Goal: Task Accomplishment & Management: Manage account settings

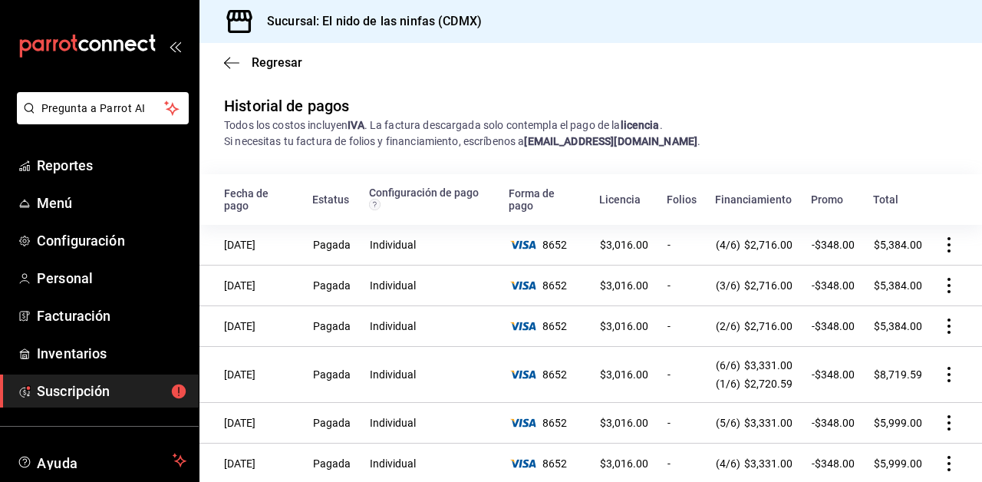
scroll to position [215, 0]
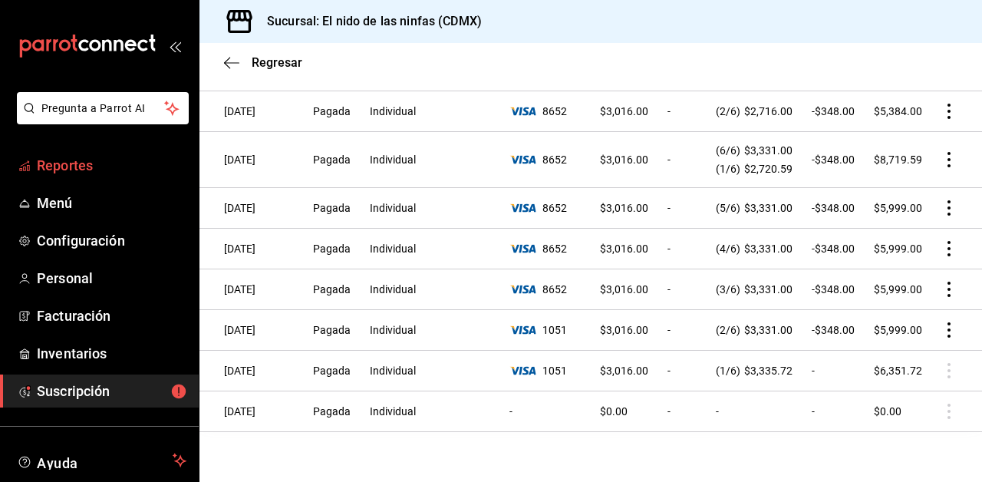
click at [74, 164] on span "Reportes" at bounding box center [112, 165] width 150 height 21
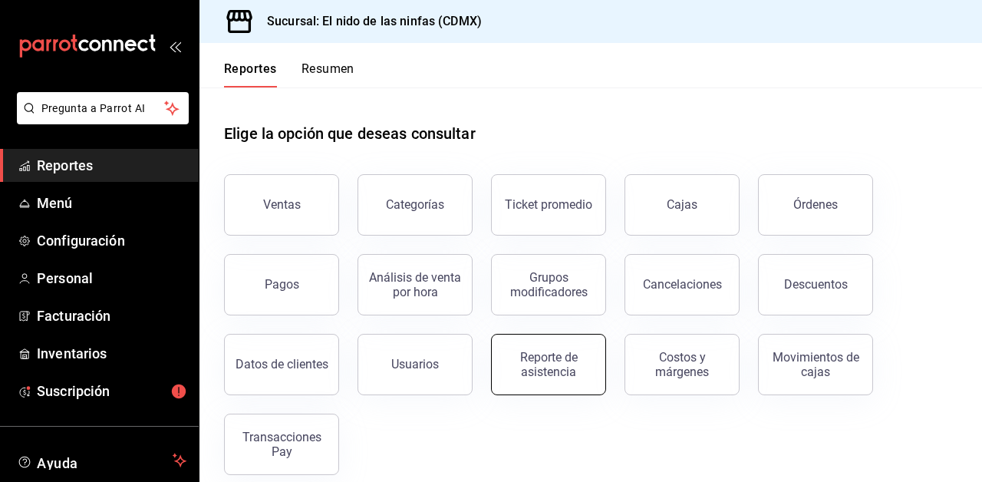
click at [553, 349] on button "Reporte de asistencia" at bounding box center [548, 364] width 115 height 61
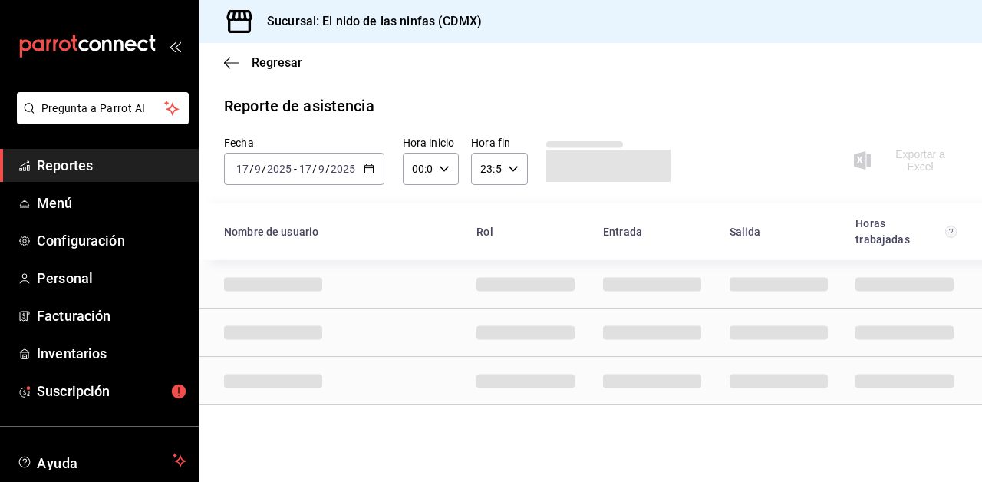
click at [367, 166] on icon "button" at bounding box center [369, 168] width 11 height 11
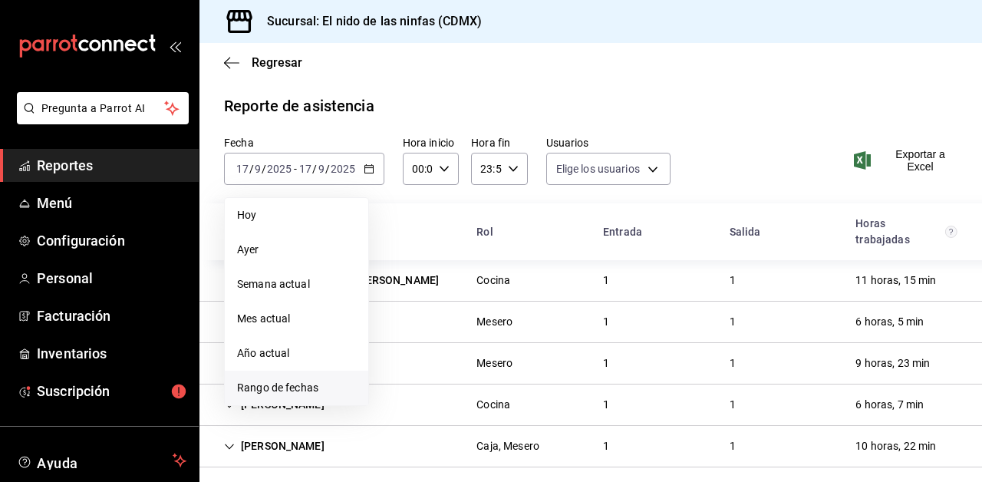
type input "f173dc28-cd37-4426-b6e2-67a35de93594,641c53eb-4821-441b-8201-a053f8237036,13bce…"
click at [296, 391] on span "Rango de fechas" at bounding box center [296, 388] width 119 height 16
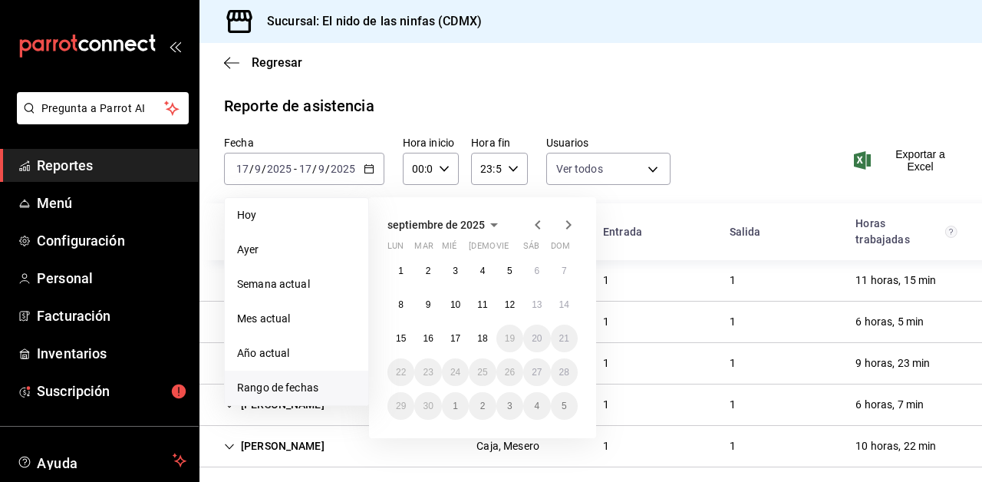
click at [533, 217] on icon "button" at bounding box center [538, 225] width 18 height 18
click at [509, 414] on button "29" at bounding box center [509, 406] width 27 height 28
click at [568, 220] on icon "button" at bounding box center [568, 225] width 18 height 18
click at [397, 339] on abbr "15" at bounding box center [401, 338] width 10 height 11
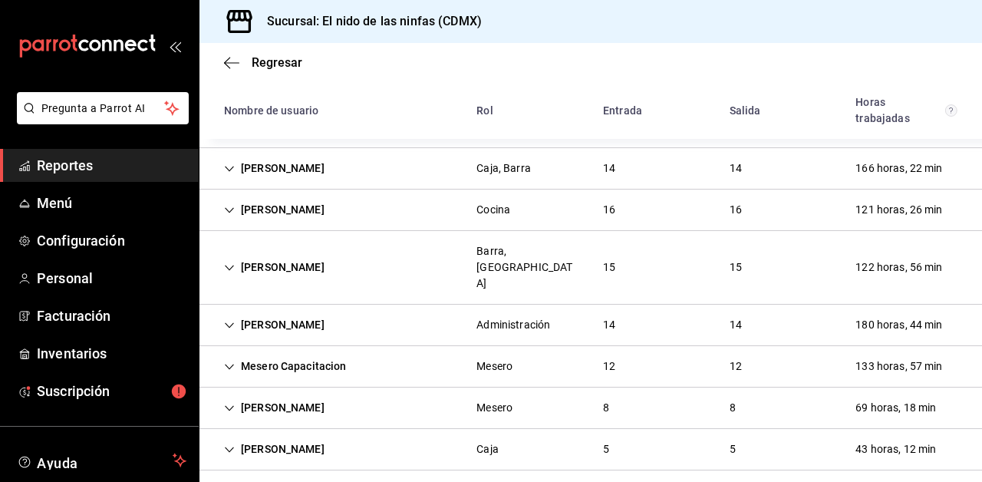
scroll to position [631, 0]
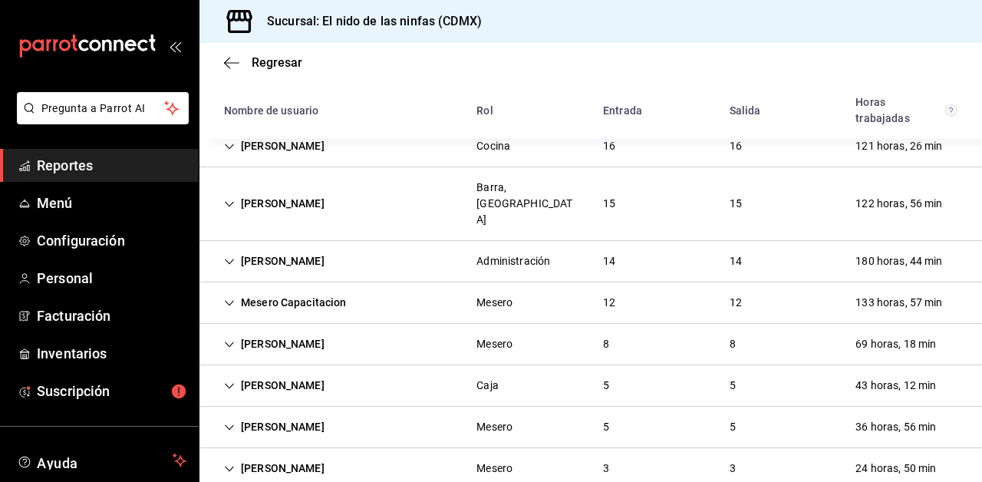
click at [236, 288] on div "Mesero Capacitacion" at bounding box center [285, 302] width 147 height 28
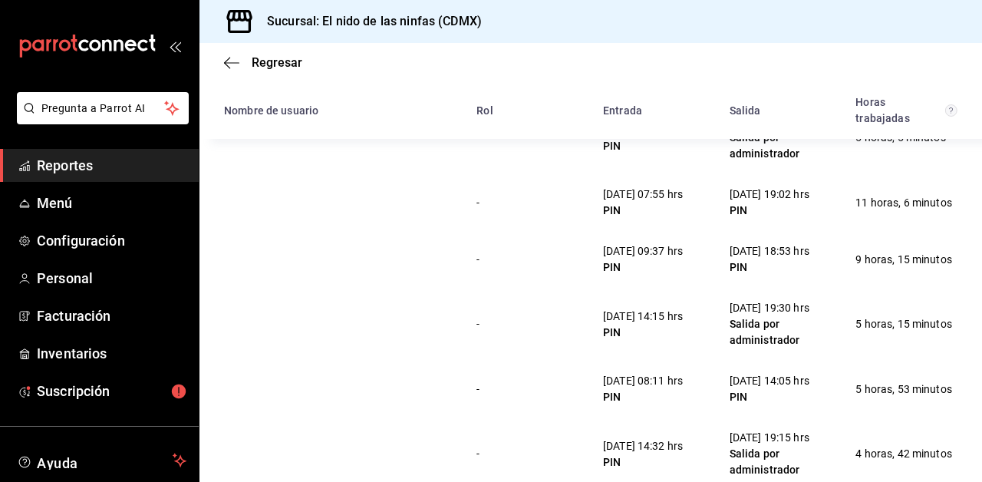
scroll to position [856, 0]
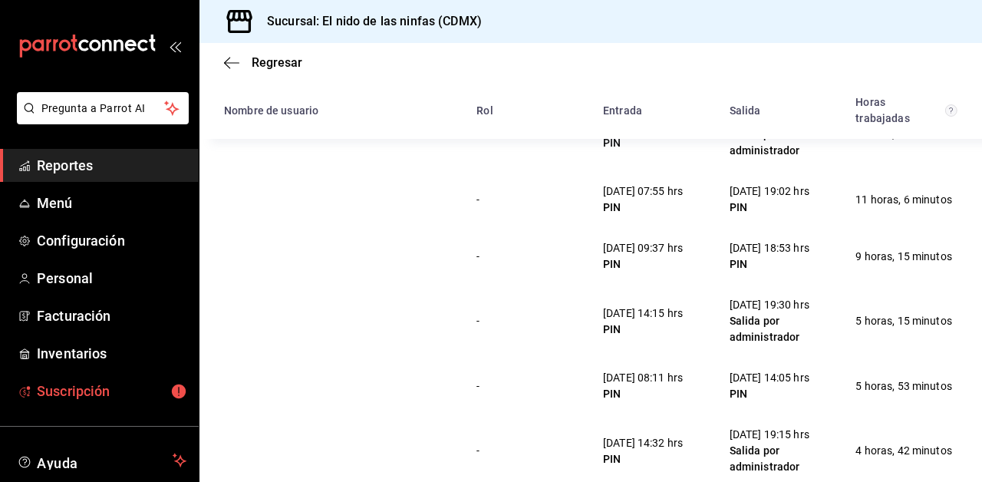
click at [67, 397] on span "Suscripción" at bounding box center [112, 391] width 150 height 21
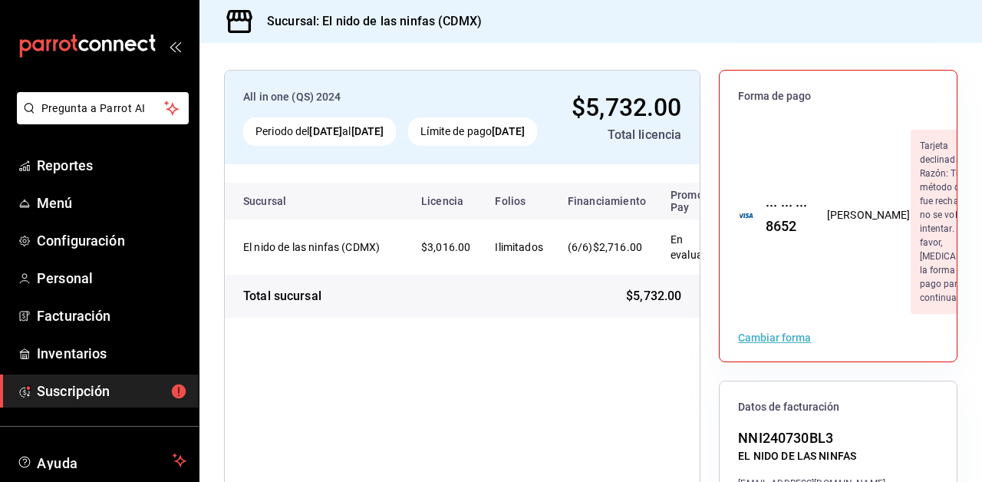
scroll to position [92, 0]
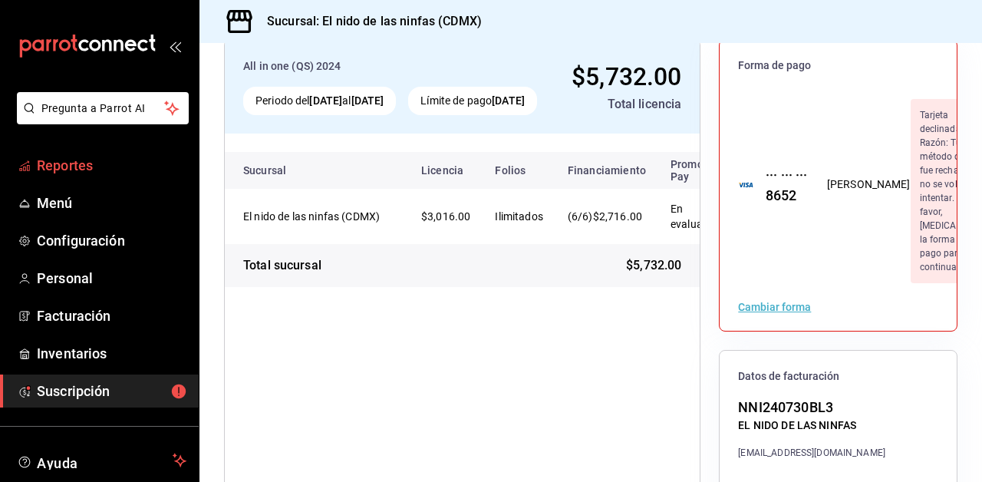
click at [117, 170] on span "Reportes" at bounding box center [112, 165] width 150 height 21
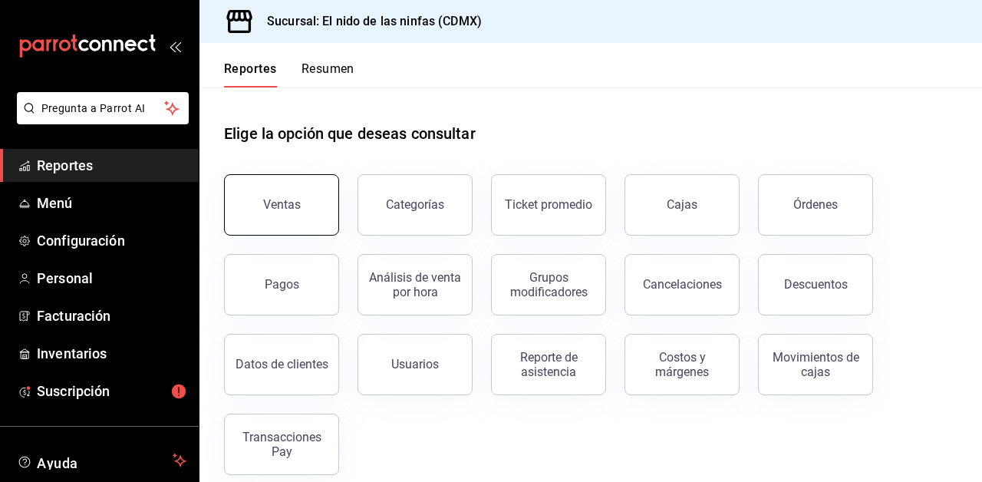
click at [302, 222] on button "Ventas" at bounding box center [281, 204] width 115 height 61
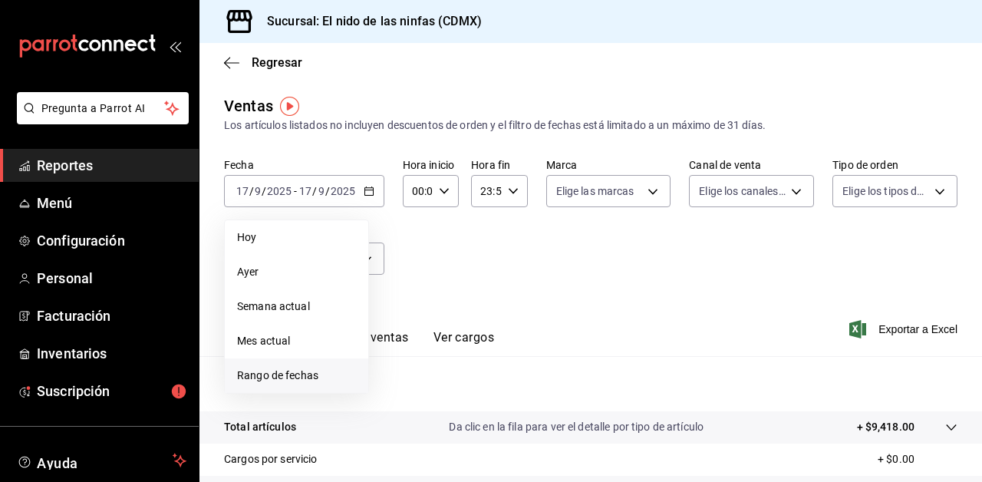
click at [268, 368] on span "Rango de fechas" at bounding box center [296, 375] width 119 height 16
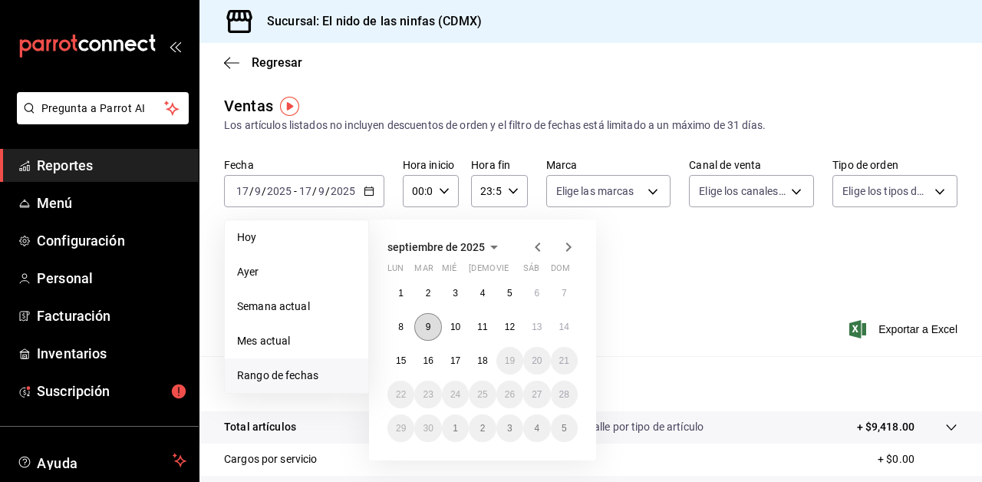
click at [431, 319] on button "9" at bounding box center [427, 327] width 27 height 28
click at [565, 332] on button "14" at bounding box center [564, 327] width 27 height 28
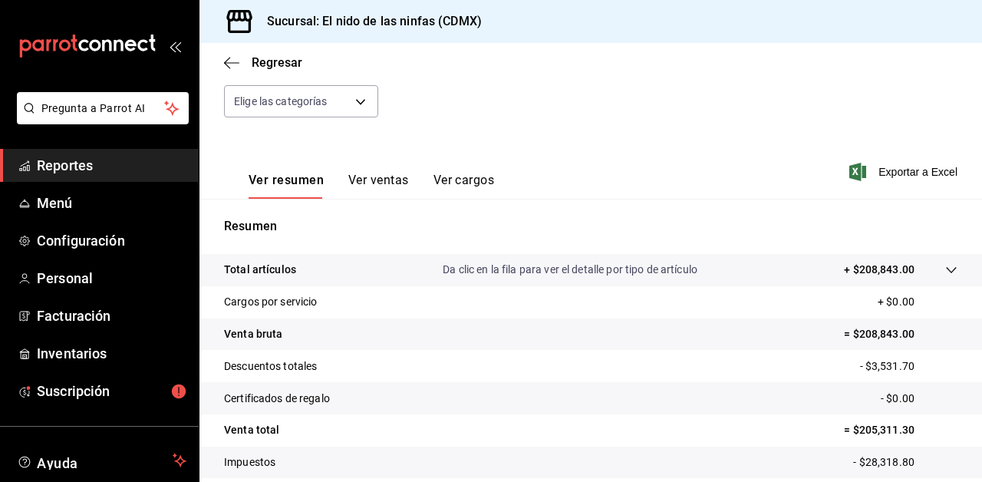
scroll to position [149, 0]
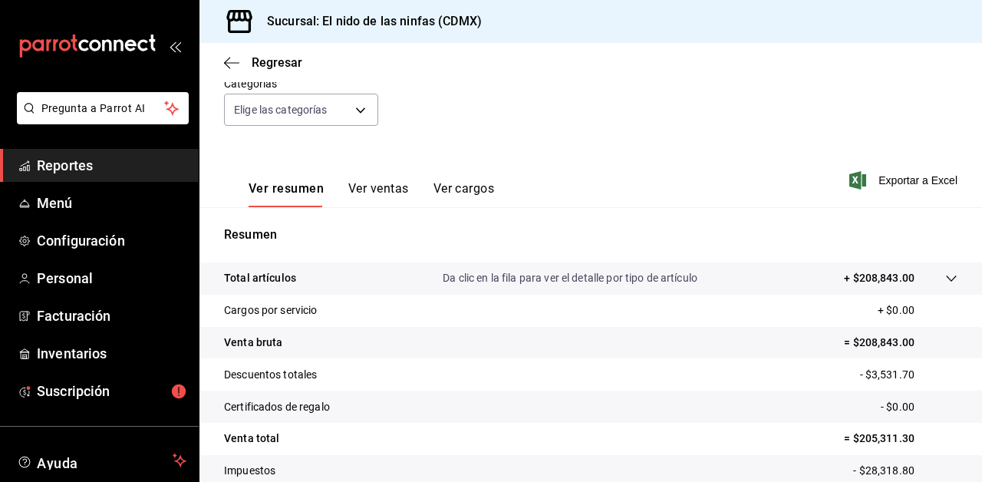
click at [385, 190] on button "Ver ventas" at bounding box center [378, 194] width 61 height 26
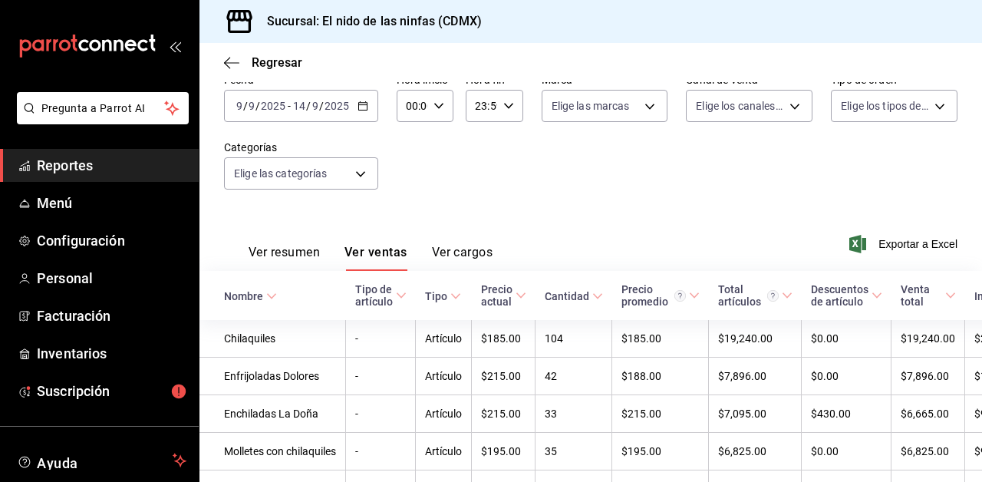
scroll to position [149, 0]
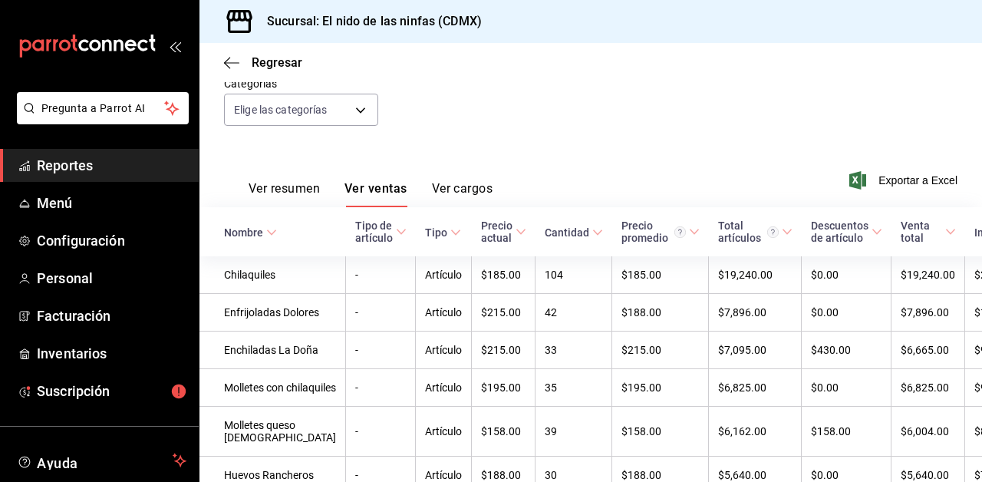
click at [169, 166] on span "Reportes" at bounding box center [112, 165] width 150 height 21
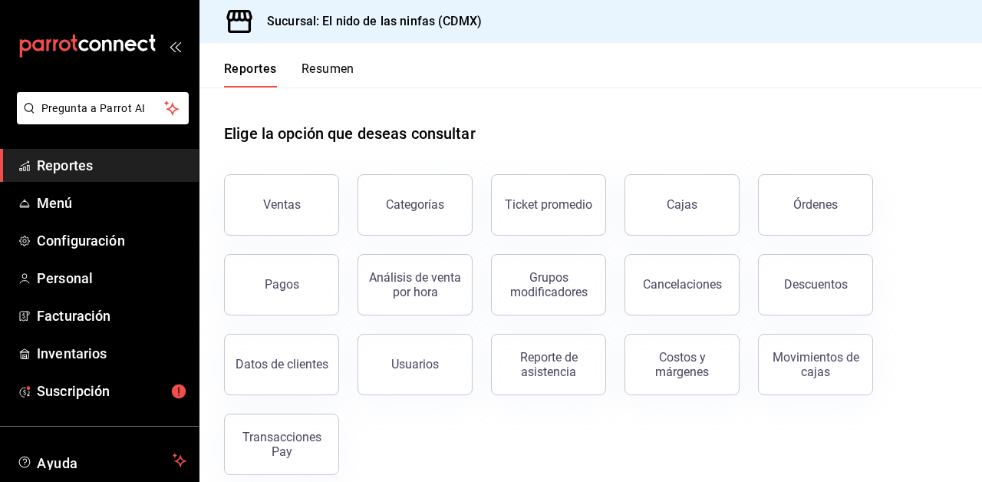
scroll to position [18, 0]
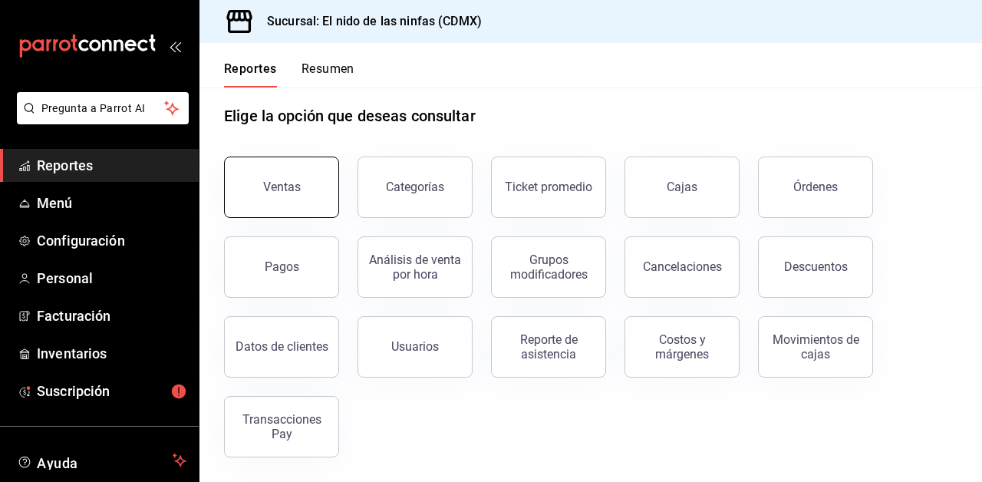
click at [313, 171] on button "Ventas" at bounding box center [281, 186] width 115 height 61
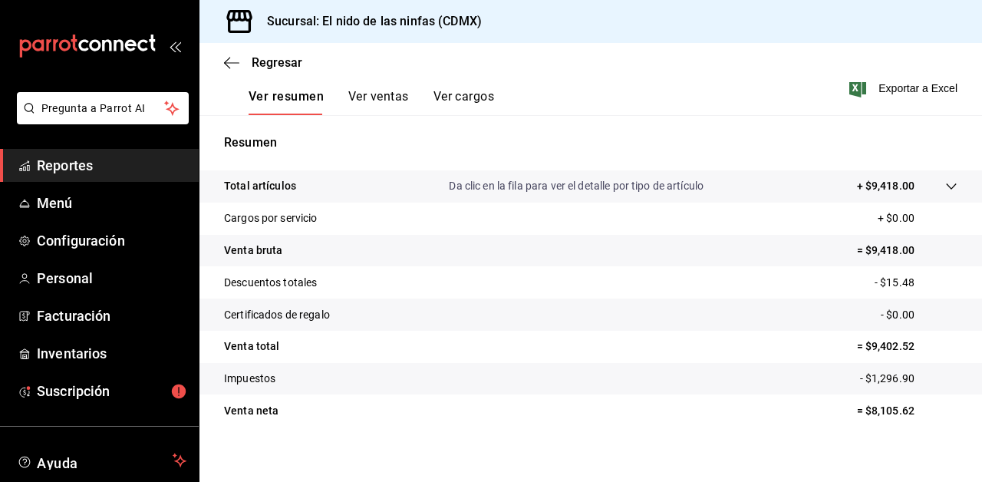
scroll to position [242, 0]
click at [960, 183] on tr "Total artículos Da clic en la fila para ver el detalle por tipo de artículo + $…" at bounding box center [590, 185] width 782 height 32
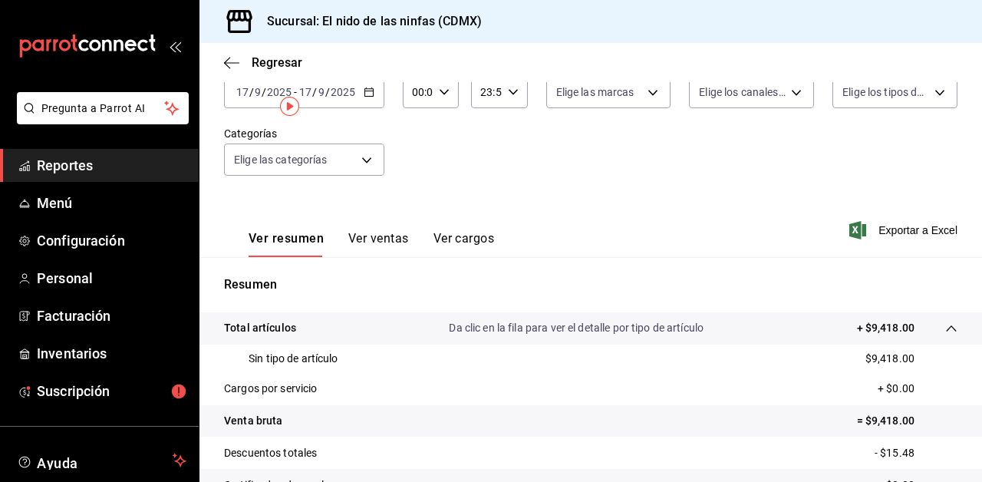
scroll to position [0, 0]
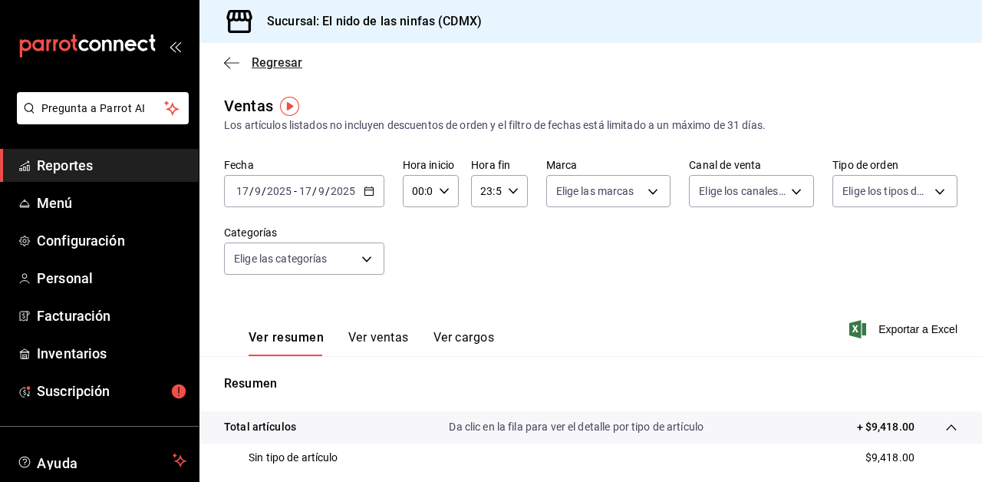
click at [231, 63] on icon "button" at bounding box center [231, 63] width 15 height 14
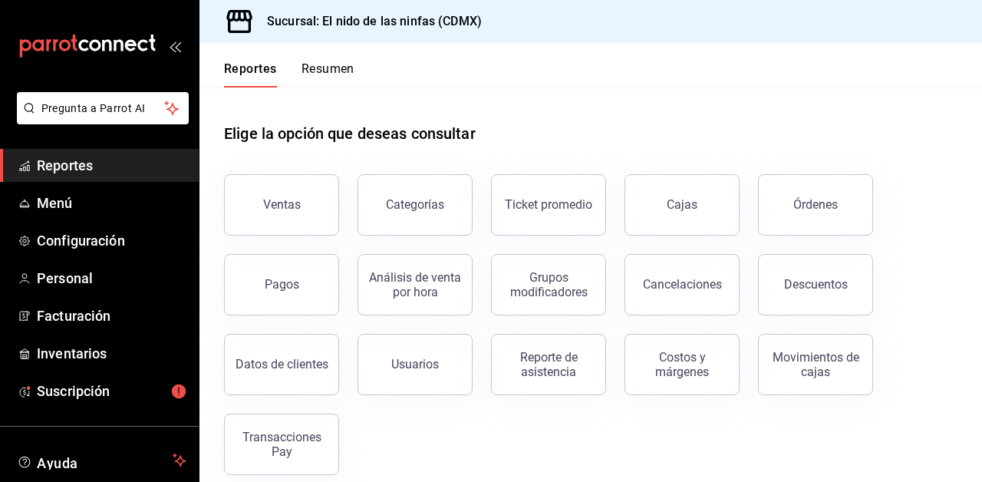
click at [77, 163] on span "Reportes" at bounding box center [112, 165] width 150 height 21
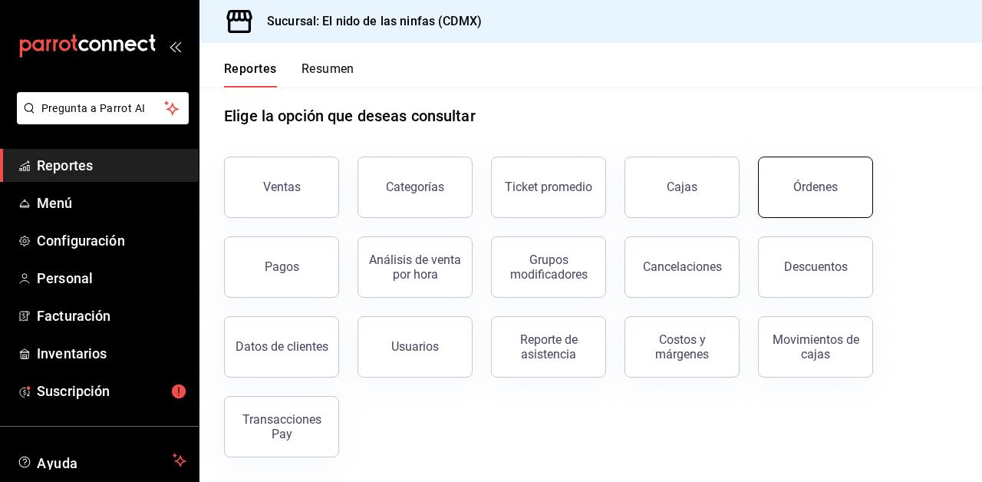
click at [830, 176] on button "Órdenes" at bounding box center [815, 186] width 115 height 61
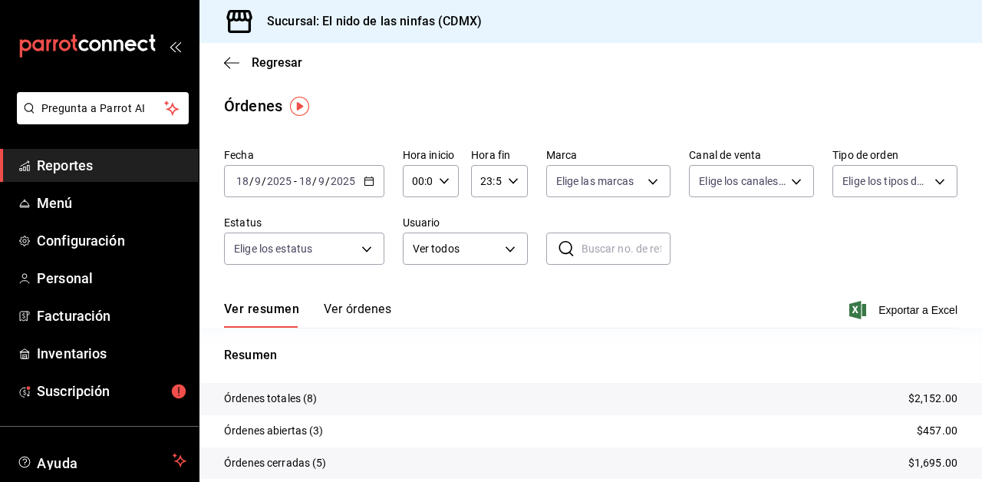
click at [297, 180] on div "[DATE] [DATE]" at bounding box center [327, 181] width 60 height 12
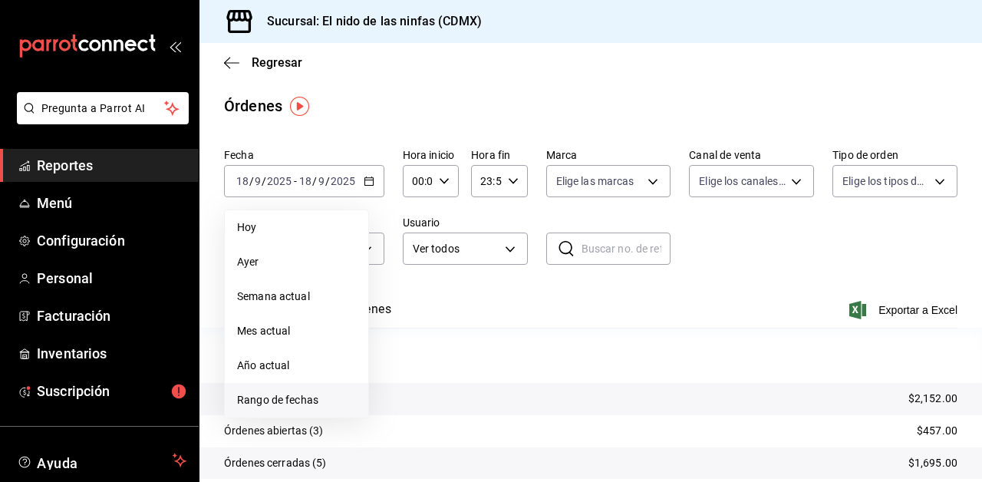
click at [266, 406] on span "Rango de fechas" at bounding box center [296, 400] width 119 height 16
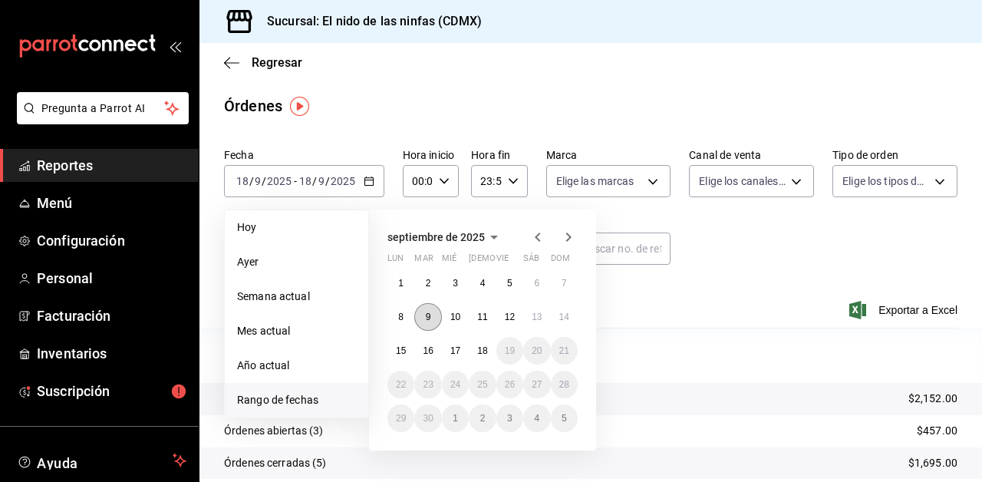
click at [425, 308] on button "9" at bounding box center [427, 317] width 27 height 28
click at [565, 313] on abbr "14" at bounding box center [564, 316] width 10 height 11
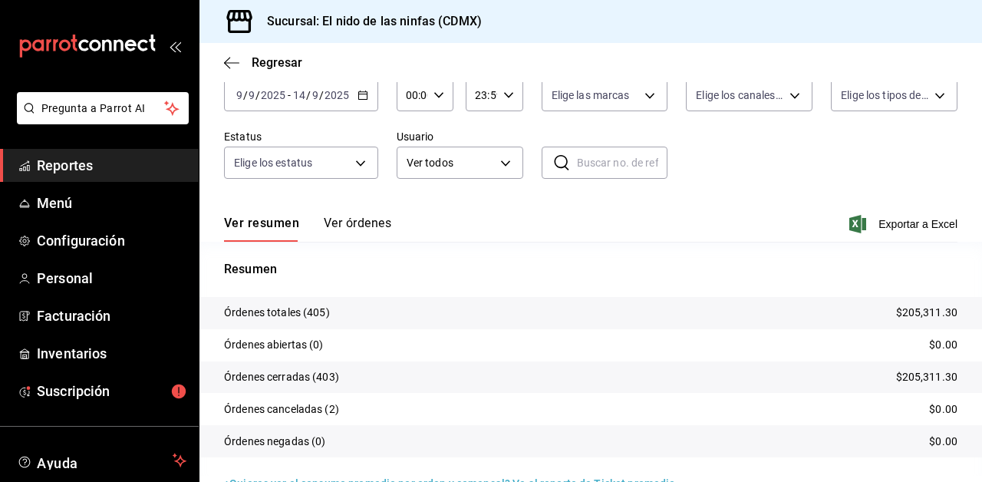
scroll to position [120, 0]
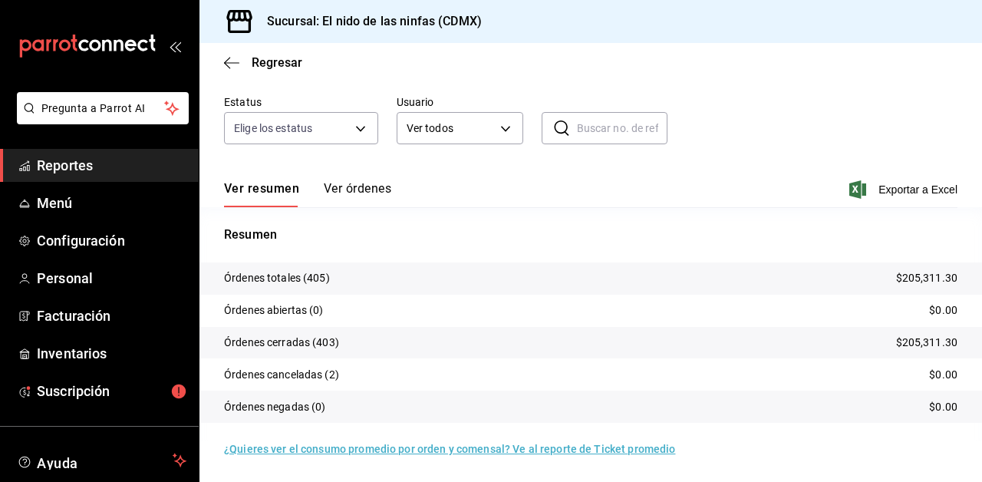
click at [382, 188] on button "Ver órdenes" at bounding box center [358, 194] width 68 height 26
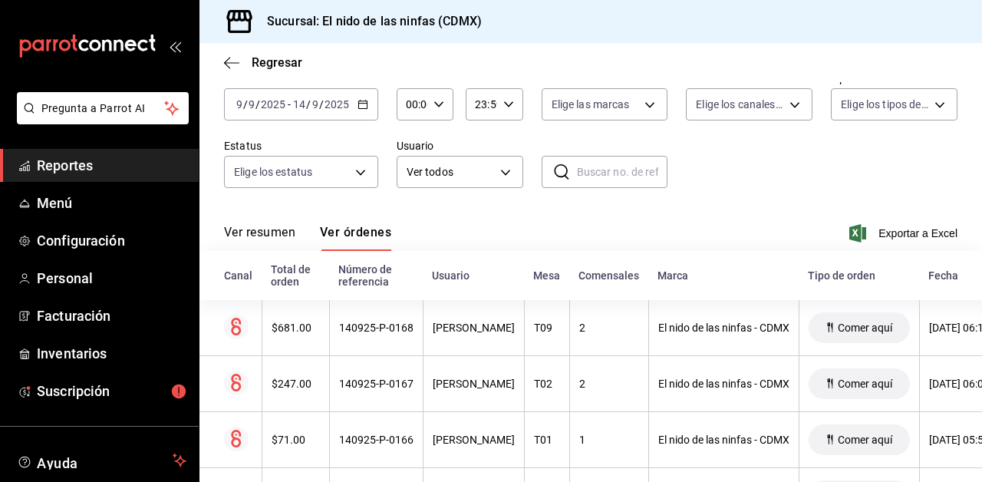
scroll to position [78, 0]
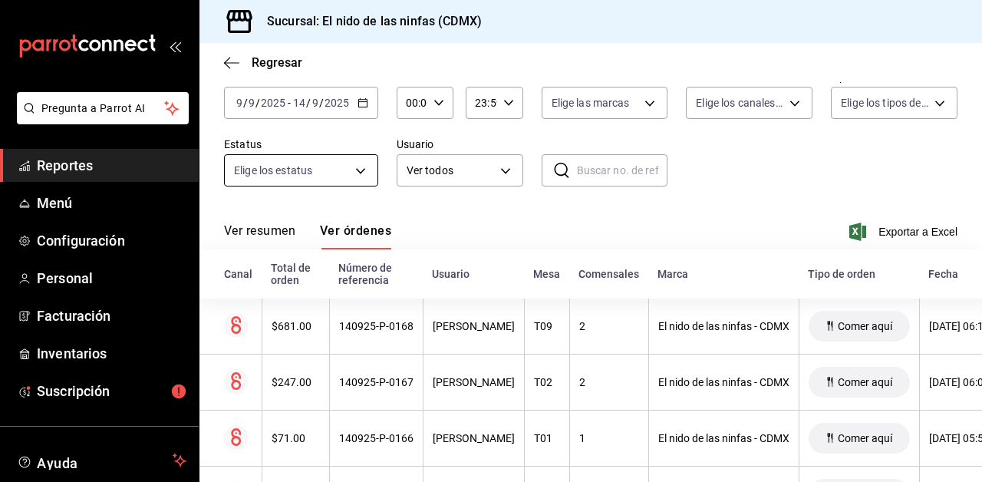
click at [357, 170] on body "Pregunta a Parrot AI Reportes Menú Configuración Personal Facturación Inventari…" at bounding box center [491, 241] width 982 height 482
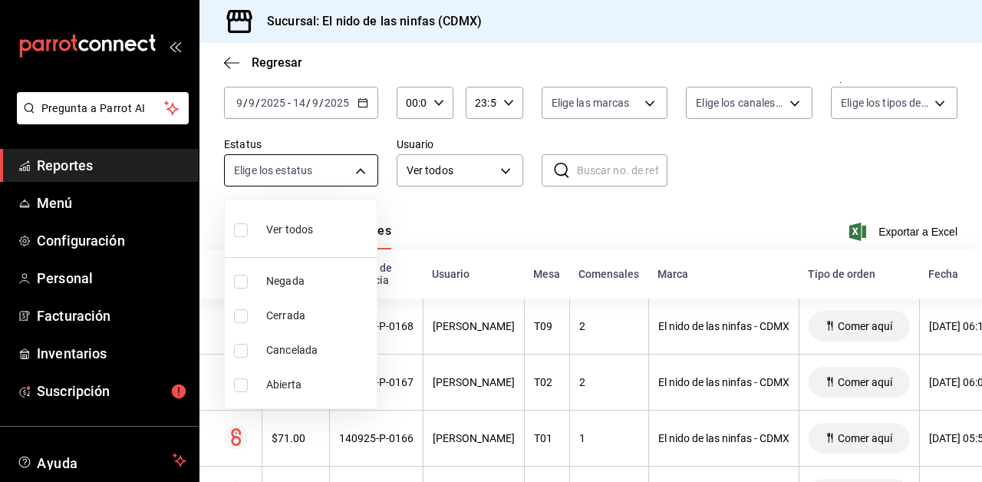
click at [357, 170] on div at bounding box center [491, 241] width 982 height 482
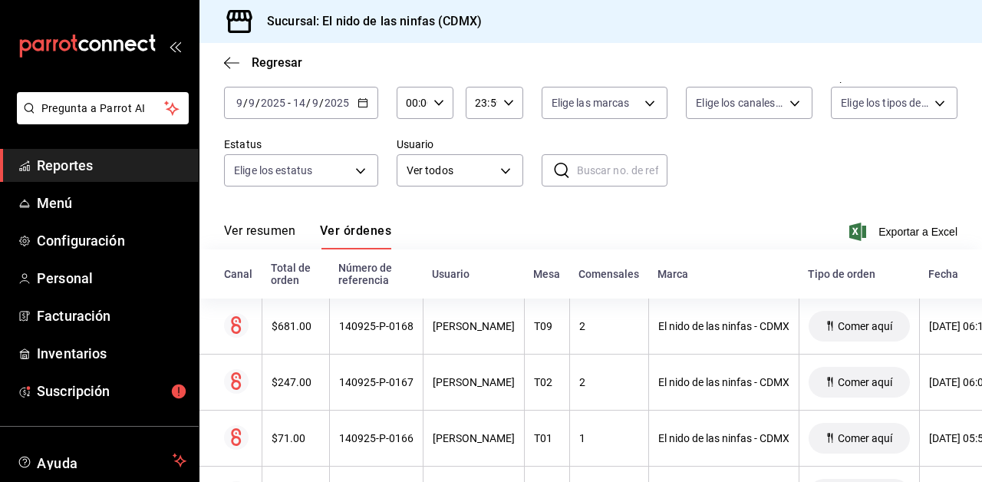
click at [264, 232] on button "Ver resumen" at bounding box center [259, 236] width 71 height 26
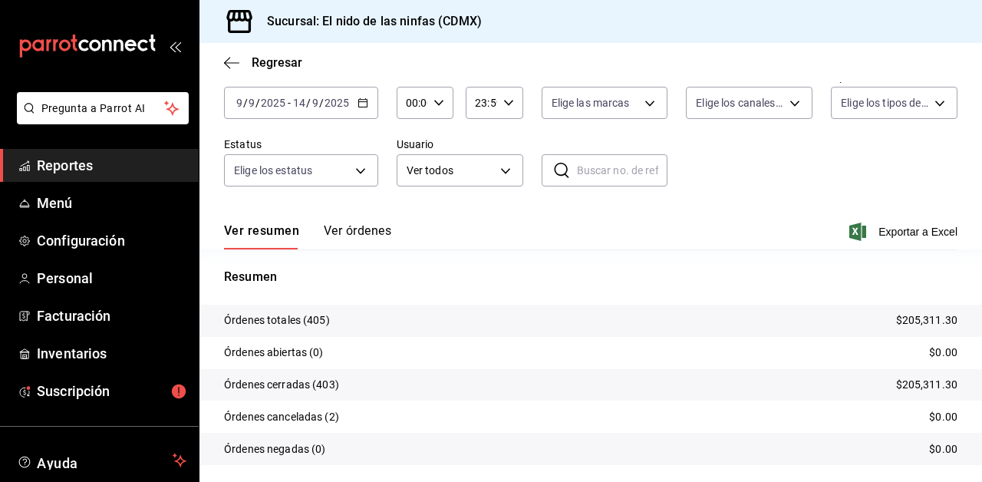
scroll to position [120, 0]
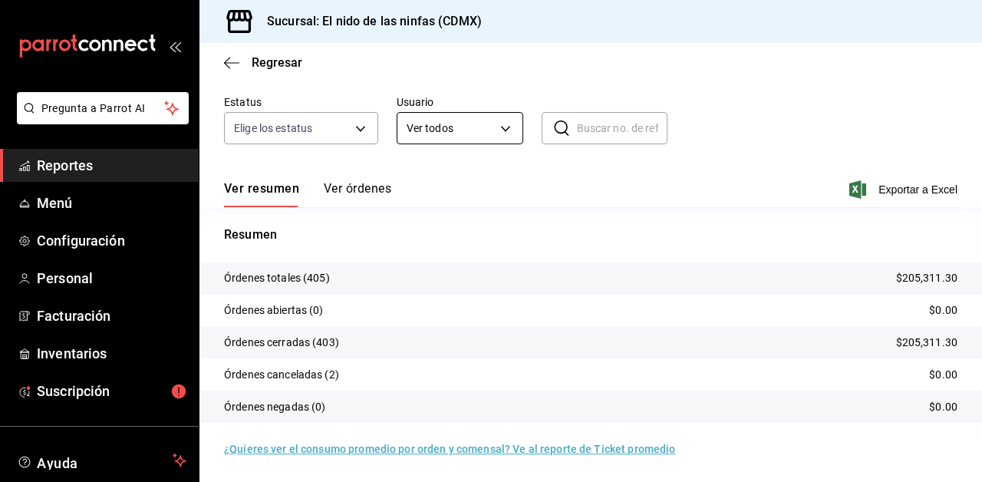
click at [496, 128] on body "Pregunta a Parrot AI Reportes Menú Configuración Personal Facturación Inventari…" at bounding box center [491, 241] width 982 height 482
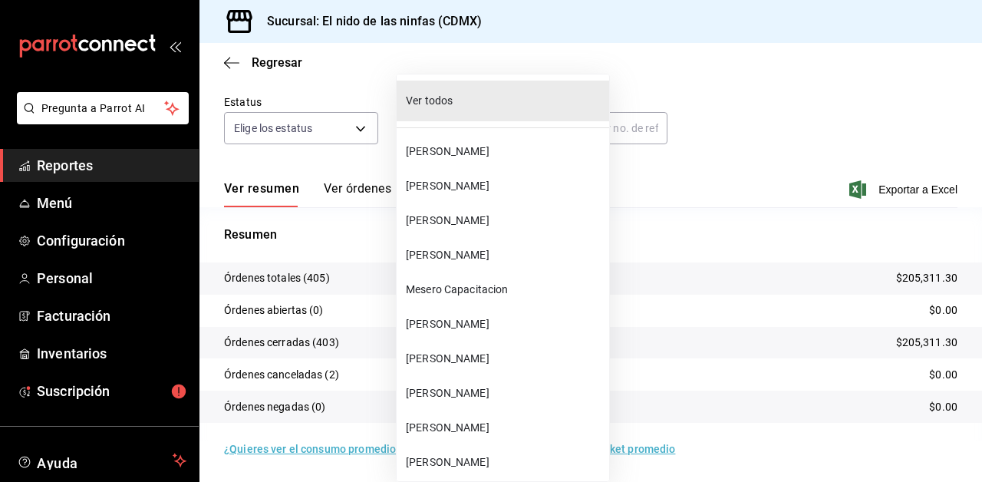
click at [681, 157] on div at bounding box center [491, 241] width 982 height 482
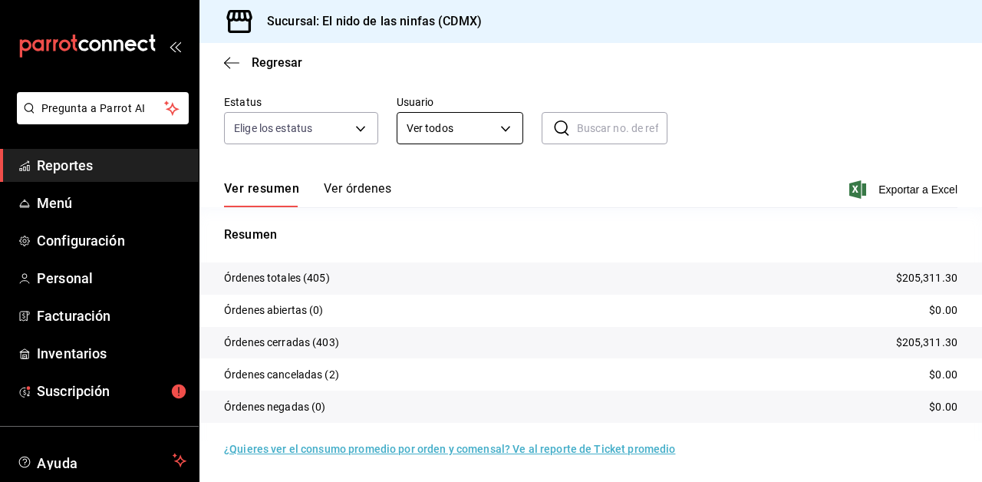
click at [493, 133] on body "Pregunta a Parrot AI Reportes Menú Configuración Personal Facturación Inventari…" at bounding box center [491, 241] width 982 height 482
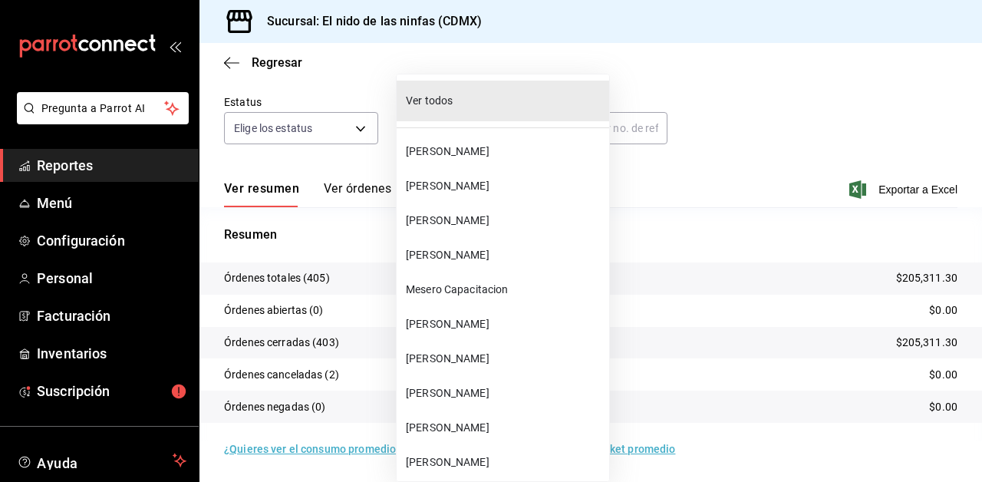
click at [457, 155] on span "[PERSON_NAME]" at bounding box center [504, 151] width 197 height 16
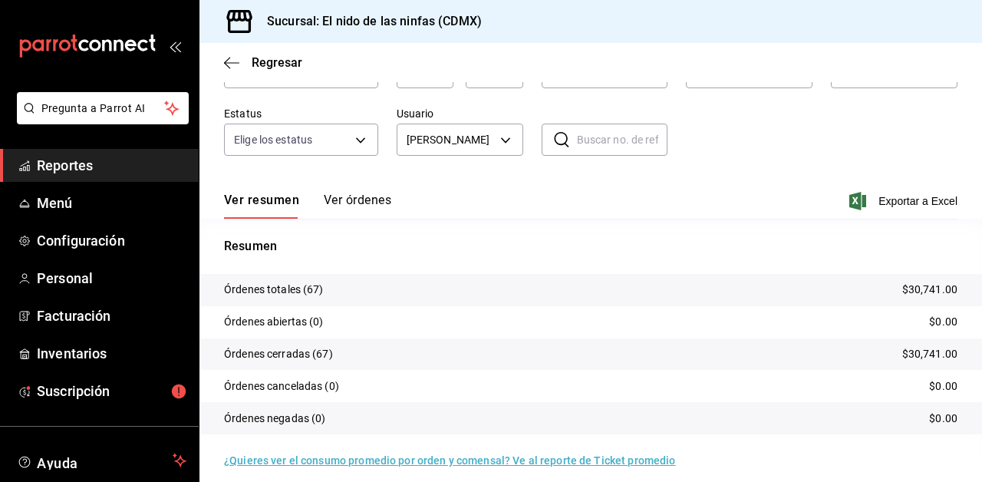
scroll to position [120, 0]
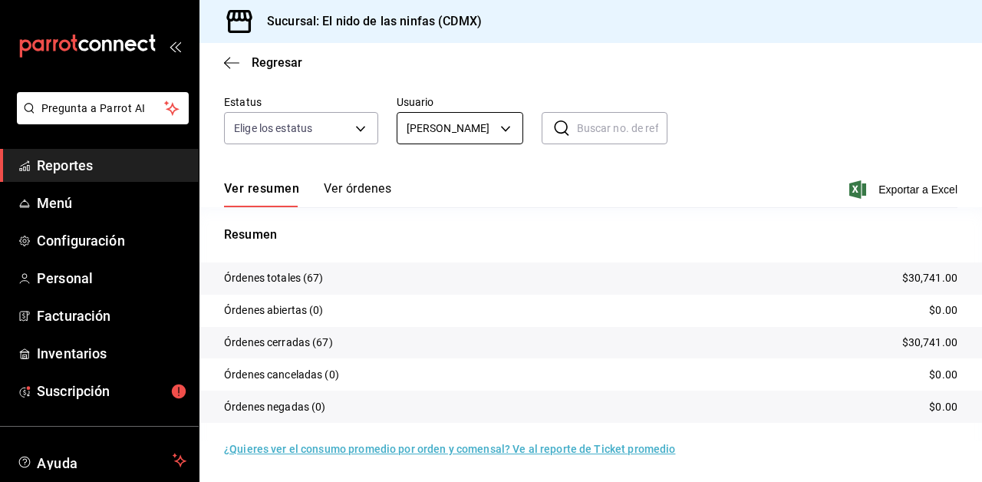
click at [505, 120] on body "Pregunta a Parrot AI Reportes Menú Configuración Personal Facturación Inventari…" at bounding box center [491, 241] width 982 height 482
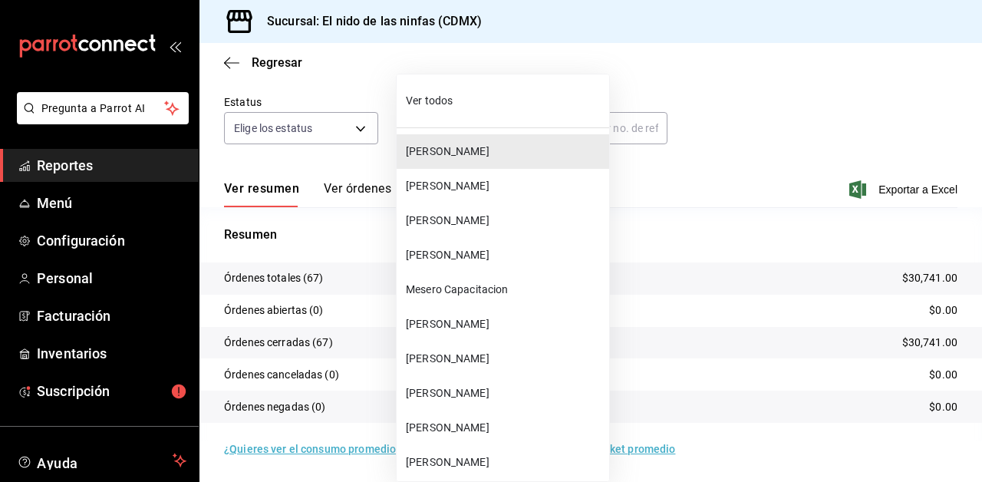
click at [487, 179] on span "[PERSON_NAME]" at bounding box center [504, 186] width 197 height 16
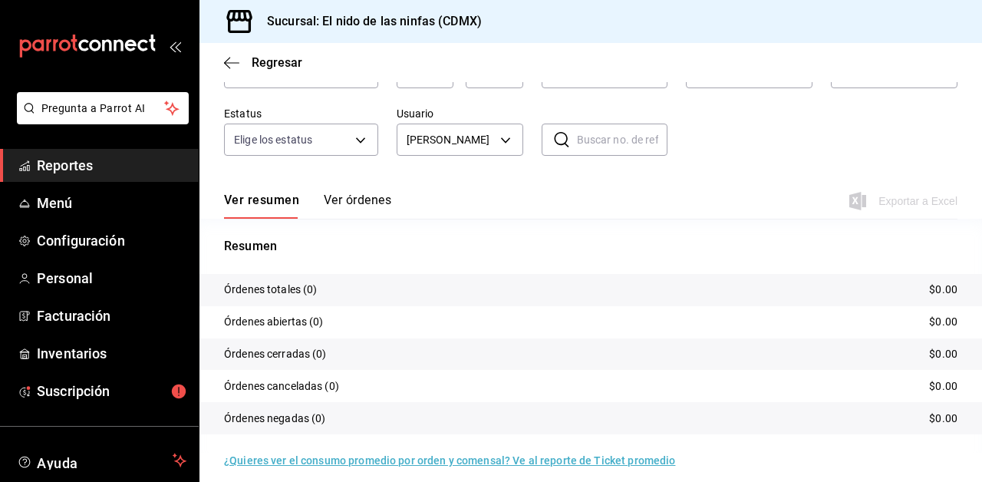
scroll to position [120, 0]
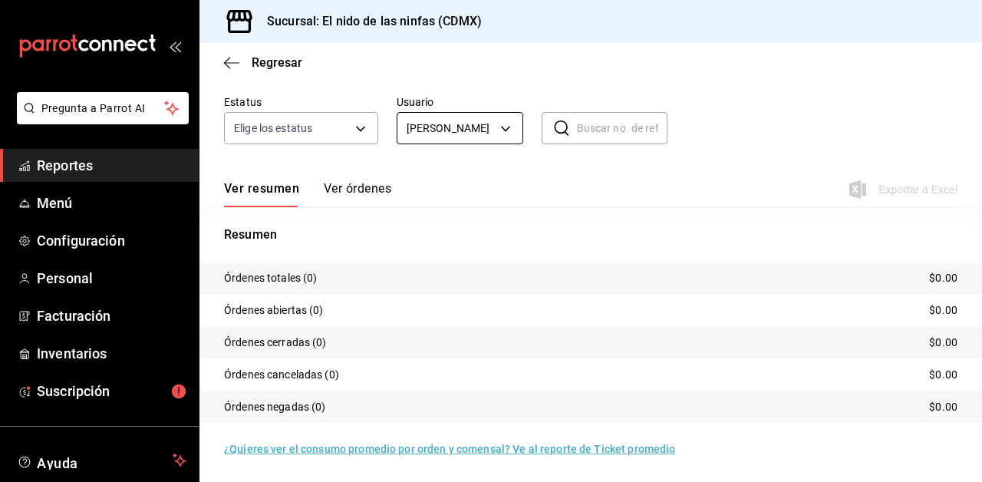
click at [502, 114] on body "Pregunta a Parrot AI Reportes Menú Configuración Personal Facturación Inventari…" at bounding box center [491, 241] width 982 height 482
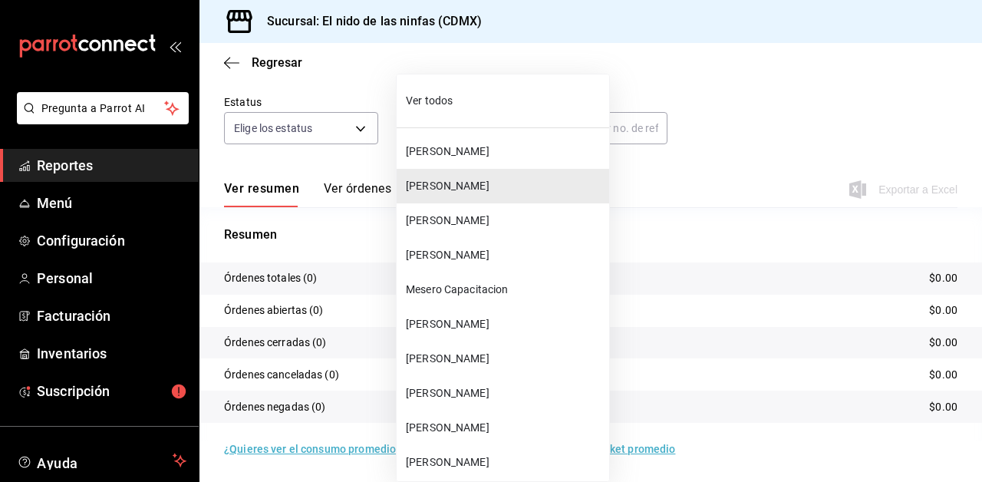
click at [456, 216] on span "[PERSON_NAME]" at bounding box center [504, 220] width 197 height 16
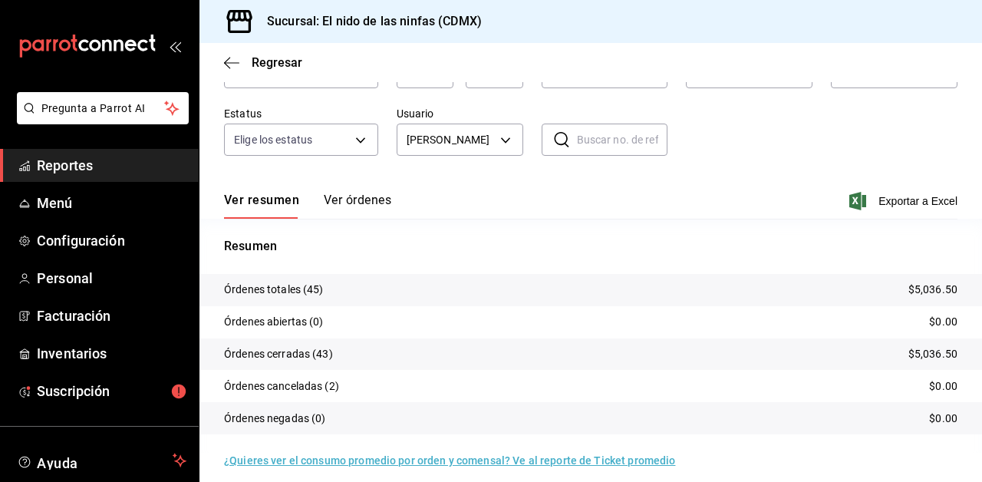
scroll to position [120, 0]
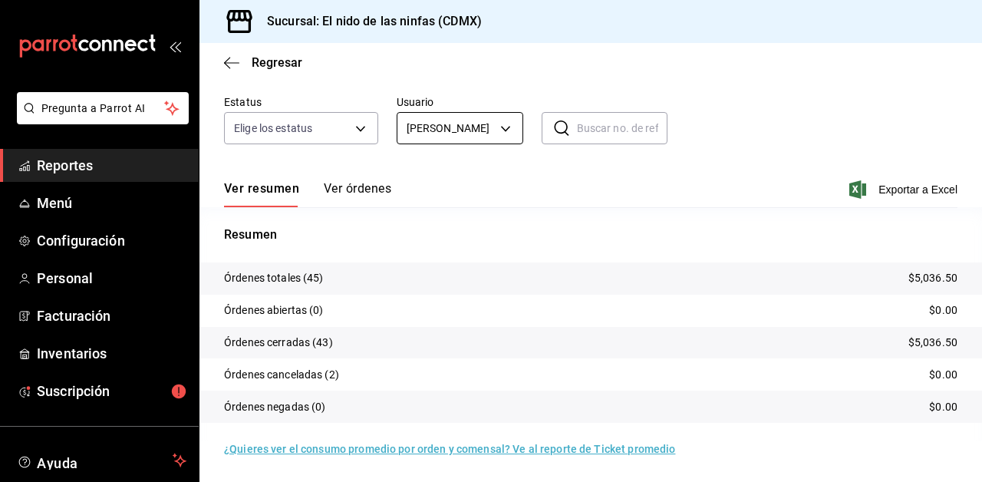
click at [479, 131] on body "Pregunta a Parrot AI Reportes Menú Configuración Personal Facturación Inventari…" at bounding box center [491, 241] width 982 height 482
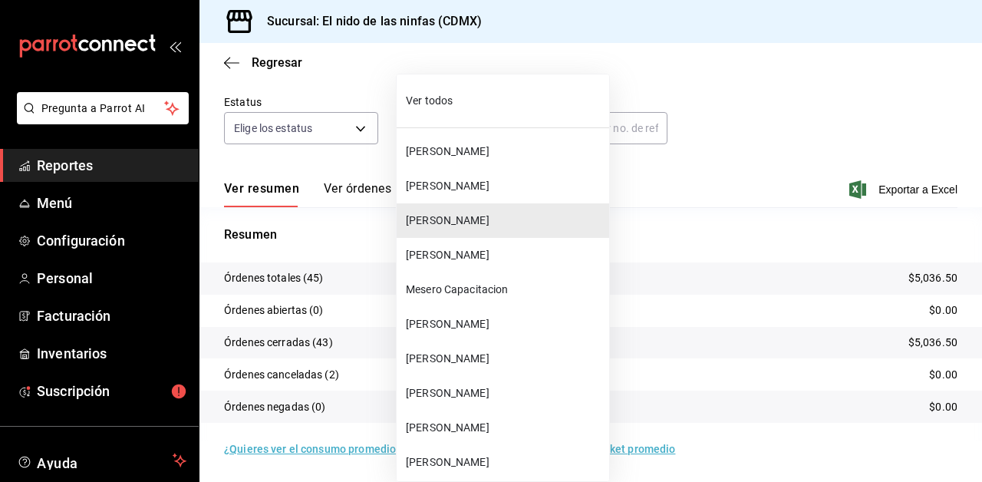
click at [459, 250] on span "[PERSON_NAME]" at bounding box center [504, 255] width 197 height 16
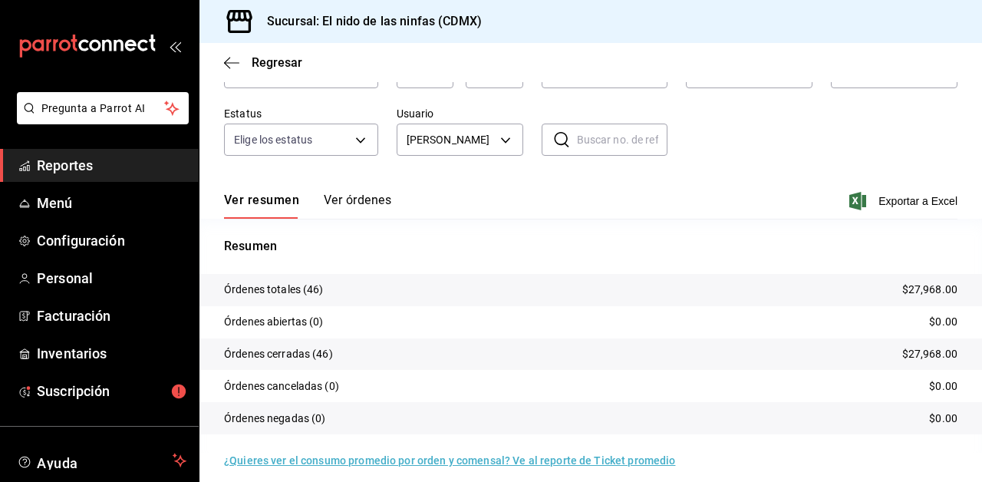
scroll to position [120, 0]
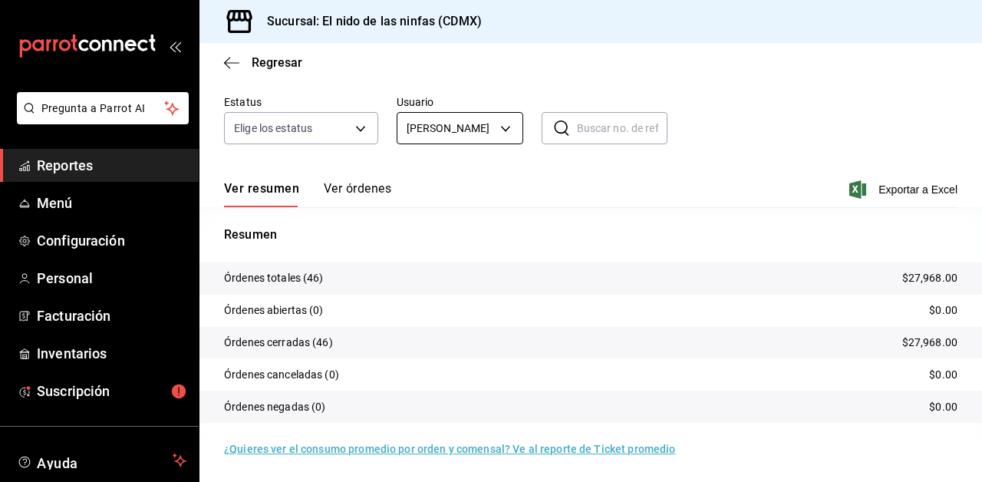
click at [452, 131] on body "Pregunta a Parrot AI Reportes Menú Configuración Personal Facturación Inventari…" at bounding box center [491, 241] width 982 height 482
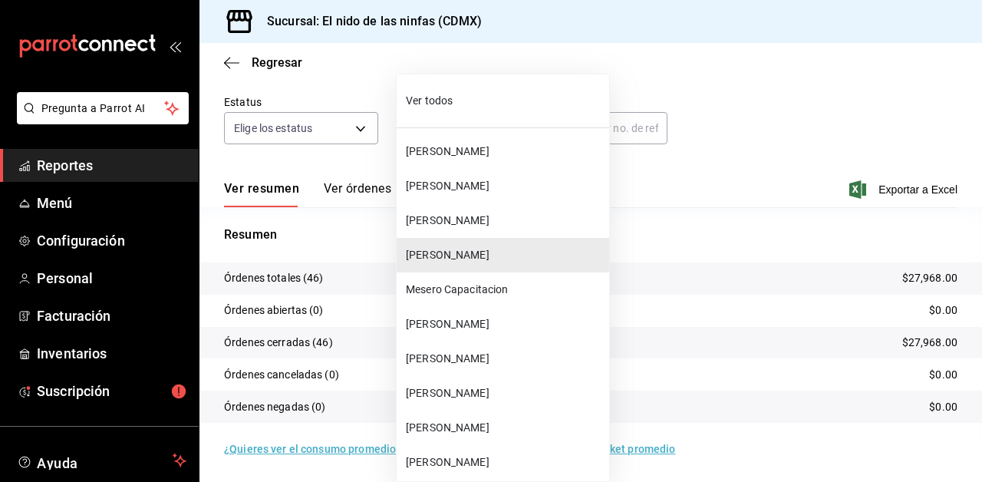
click at [464, 290] on span "Mesero Capacitacion" at bounding box center [504, 290] width 197 height 16
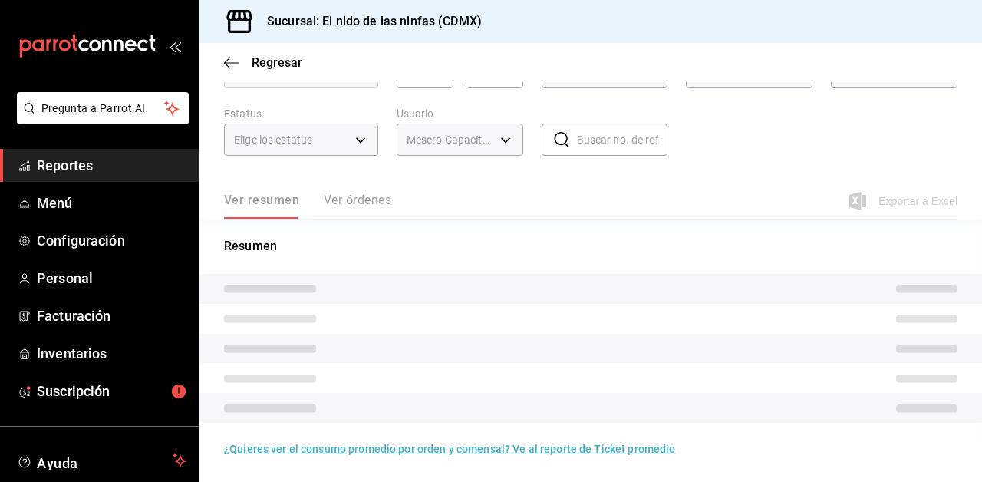
scroll to position [120, 0]
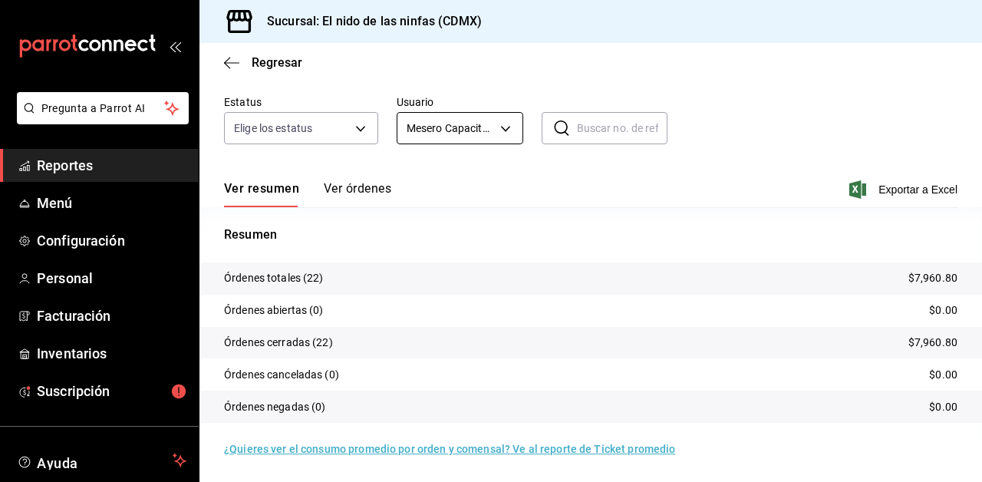
click at [473, 120] on body "Pregunta a Parrot AI Reportes Menú Configuración Personal Facturación Inventari…" at bounding box center [491, 241] width 982 height 482
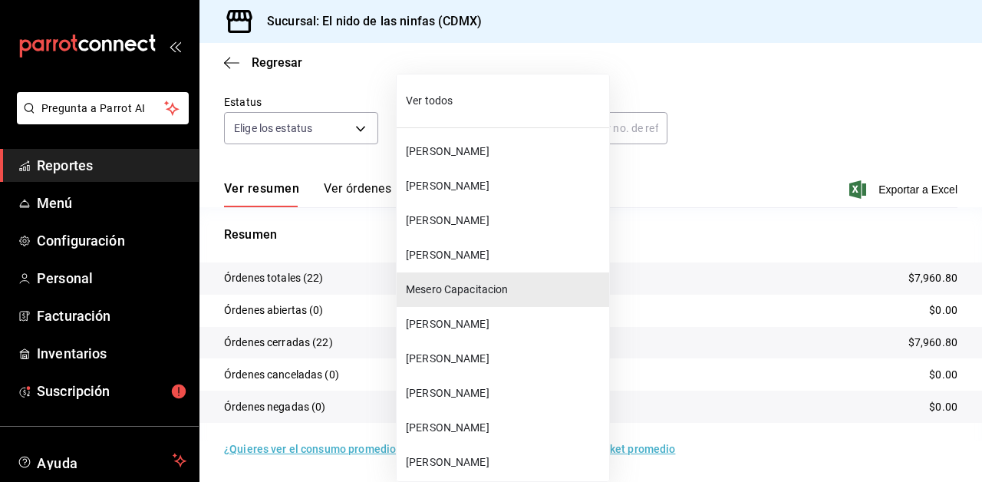
click at [468, 321] on span "[PERSON_NAME]" at bounding box center [504, 324] width 197 height 16
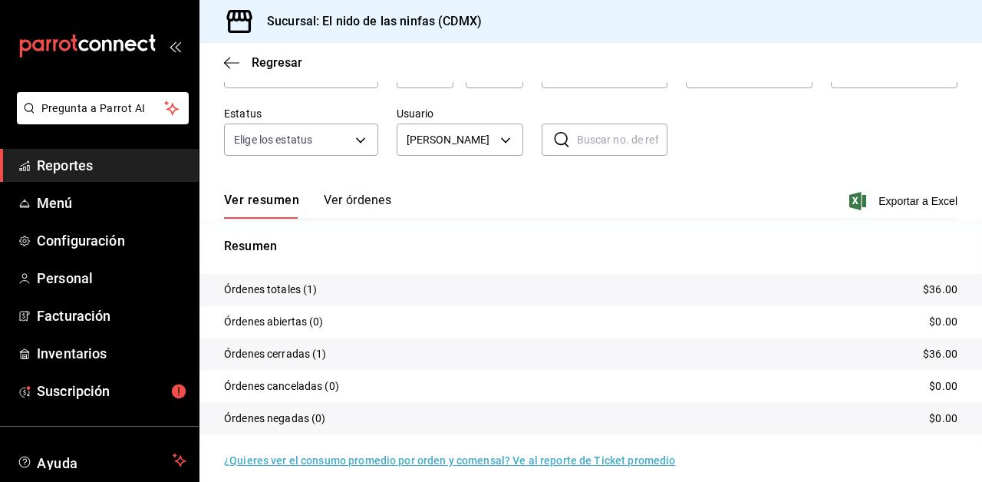
scroll to position [120, 0]
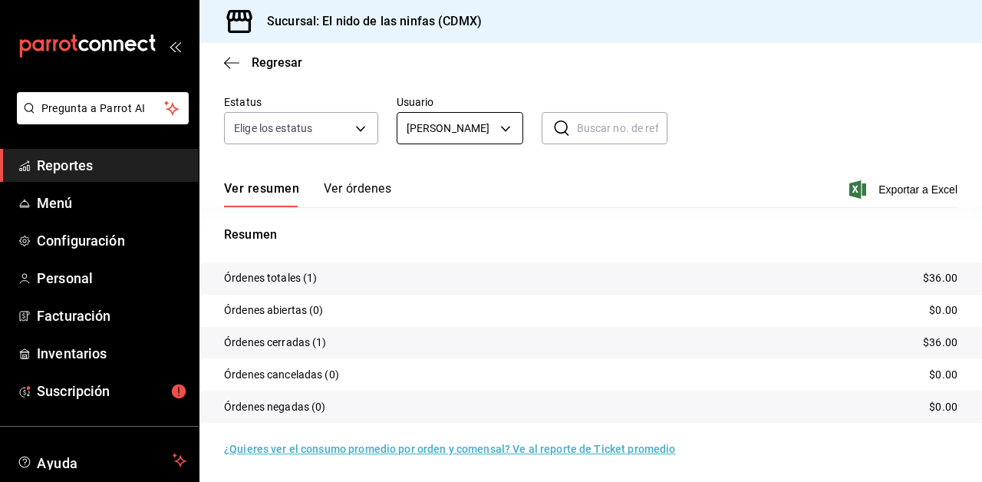
click at [453, 134] on body "Pregunta a Parrot AI Reportes Menú Configuración Personal Facturación Inventari…" at bounding box center [491, 241] width 982 height 482
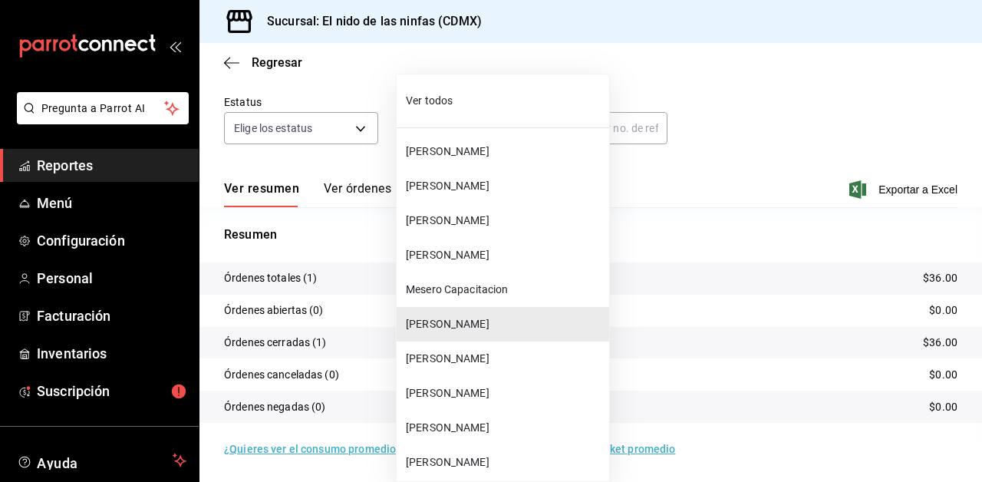
click at [459, 364] on span "[PERSON_NAME]" at bounding box center [504, 359] width 197 height 16
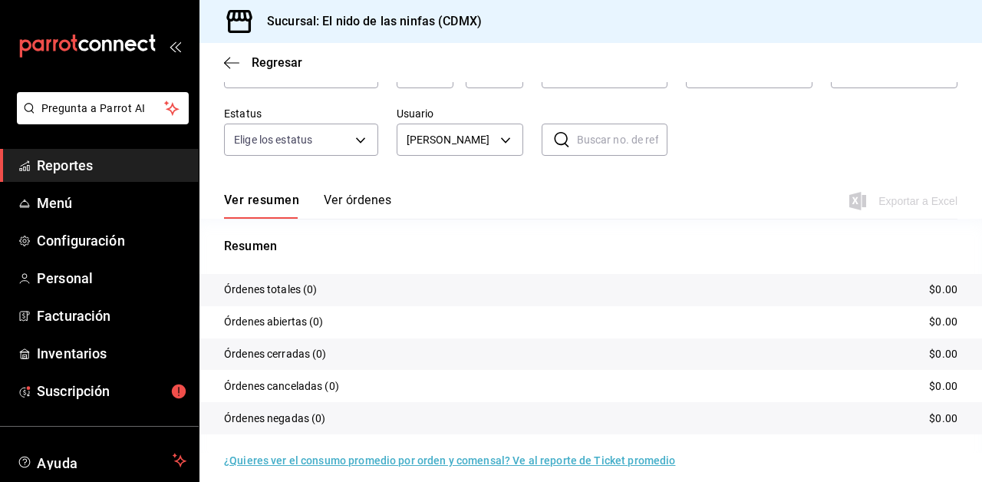
scroll to position [120, 0]
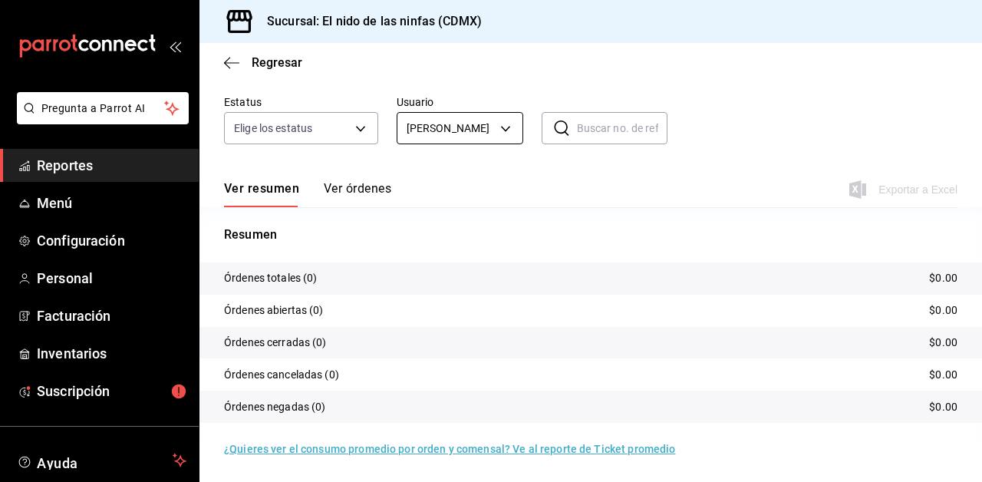
click at [478, 126] on body "Pregunta a Parrot AI Reportes Menú Configuración Personal Facturación Inventari…" at bounding box center [491, 241] width 982 height 482
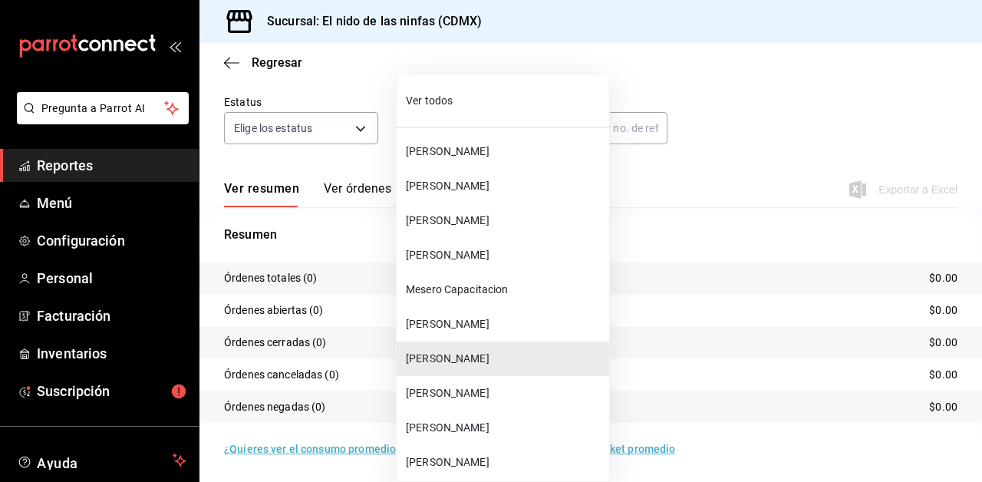
click at [437, 393] on span "[PERSON_NAME]" at bounding box center [504, 393] width 197 height 16
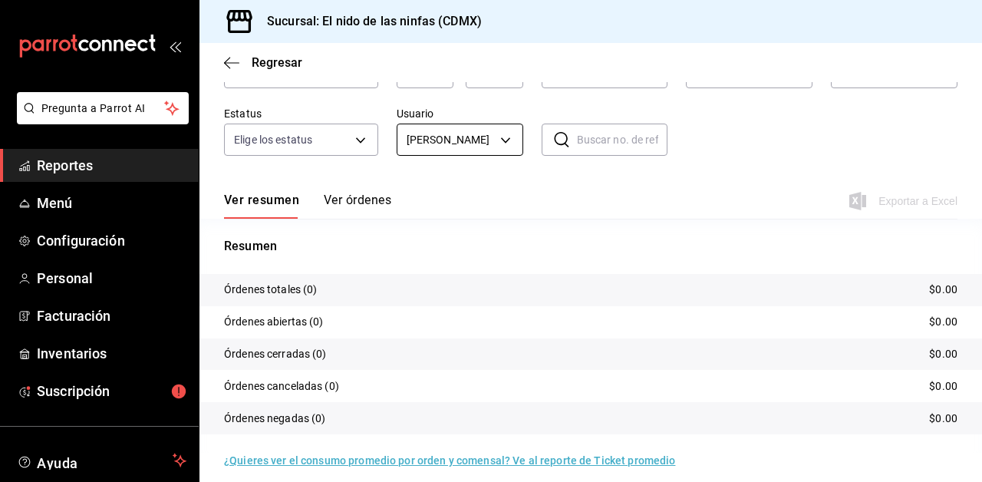
scroll to position [120, 0]
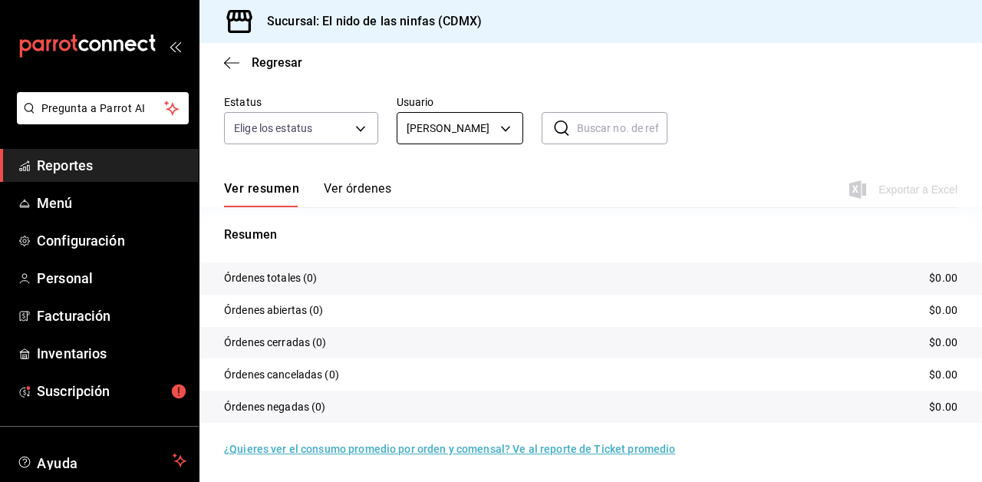
click at [502, 130] on body "Pregunta a Parrot AI Reportes Menú Configuración Personal Facturación Inventari…" at bounding box center [491, 241] width 982 height 482
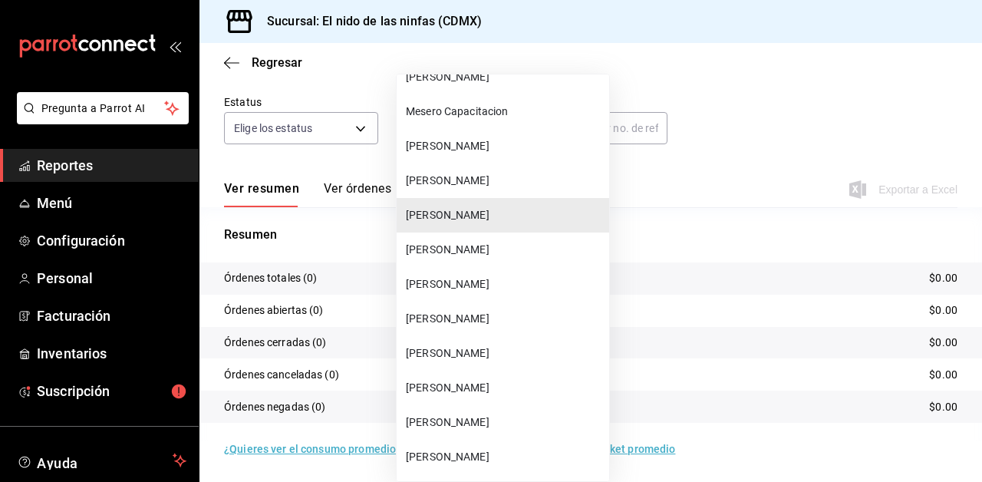
scroll to position [180, 0]
click at [478, 249] on span "[PERSON_NAME]" at bounding box center [504, 248] width 197 height 16
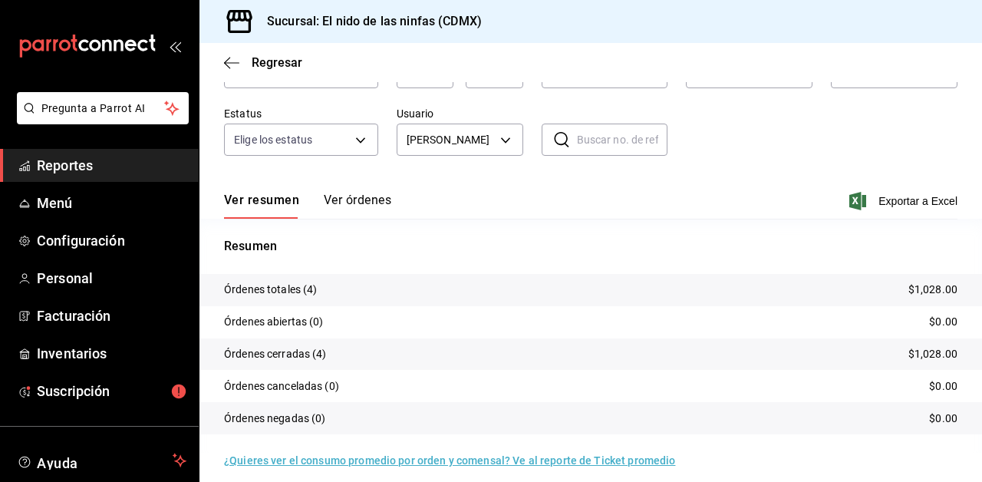
scroll to position [120, 0]
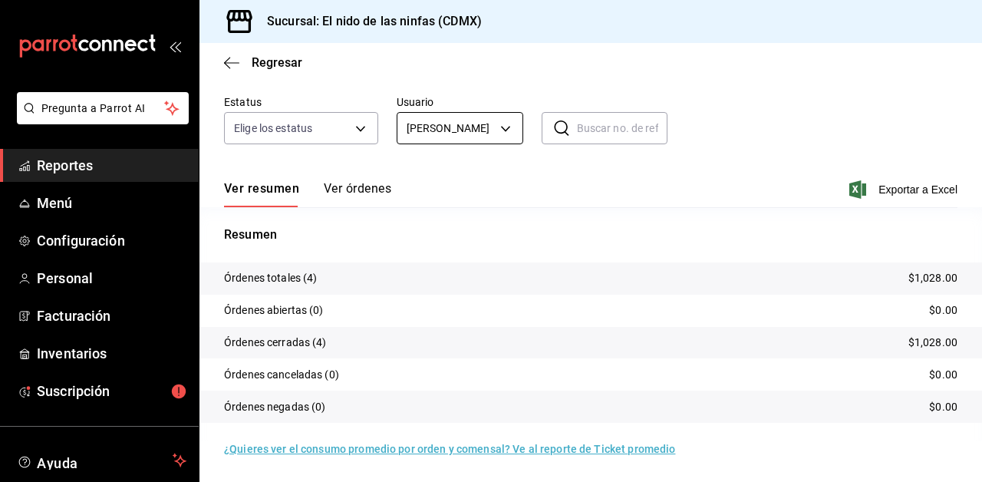
click at [486, 130] on body "Pregunta a Parrot AI Reportes Menú Configuración Personal Facturación Inventari…" at bounding box center [491, 241] width 982 height 482
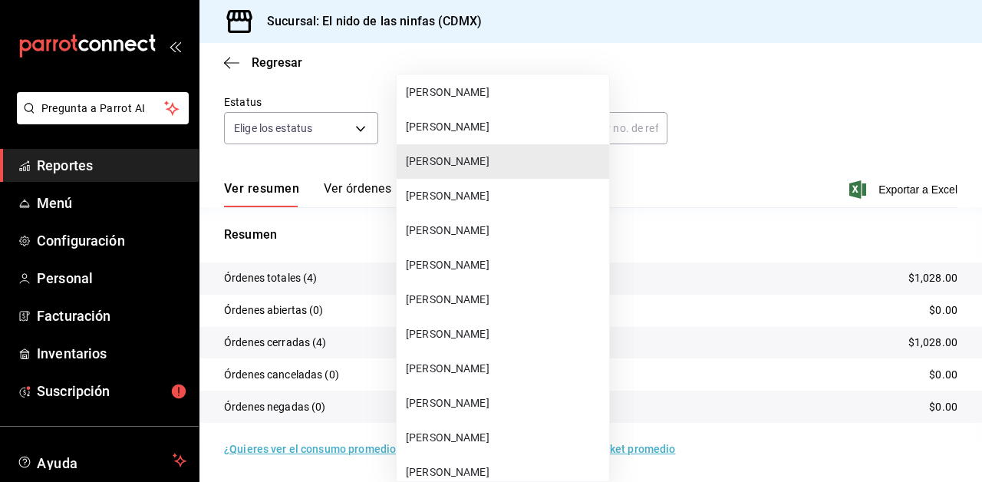
scroll to position [270, 0]
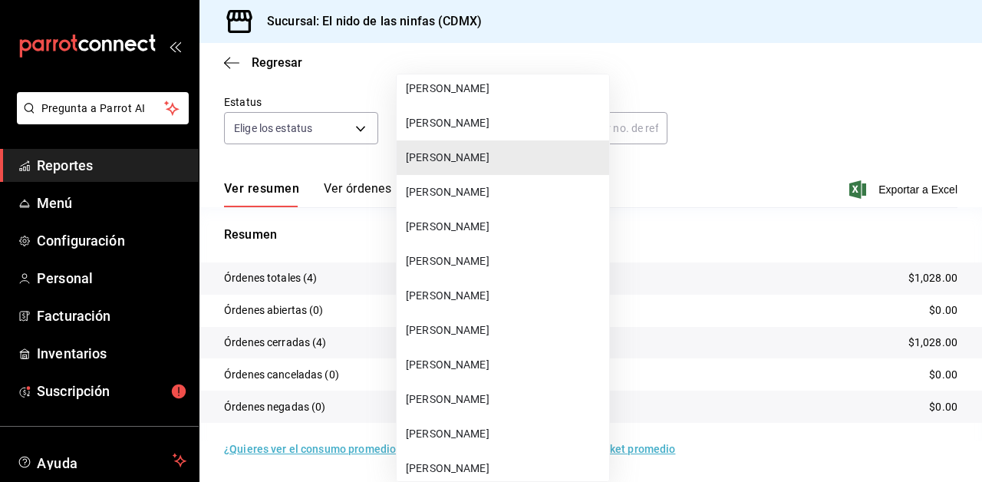
click at [486, 221] on span "[PERSON_NAME]" at bounding box center [504, 227] width 197 height 16
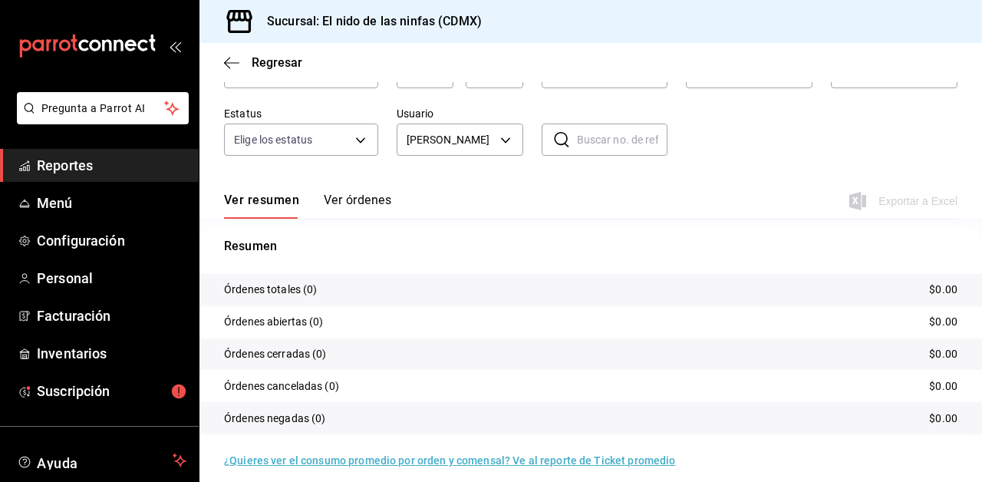
scroll to position [120, 0]
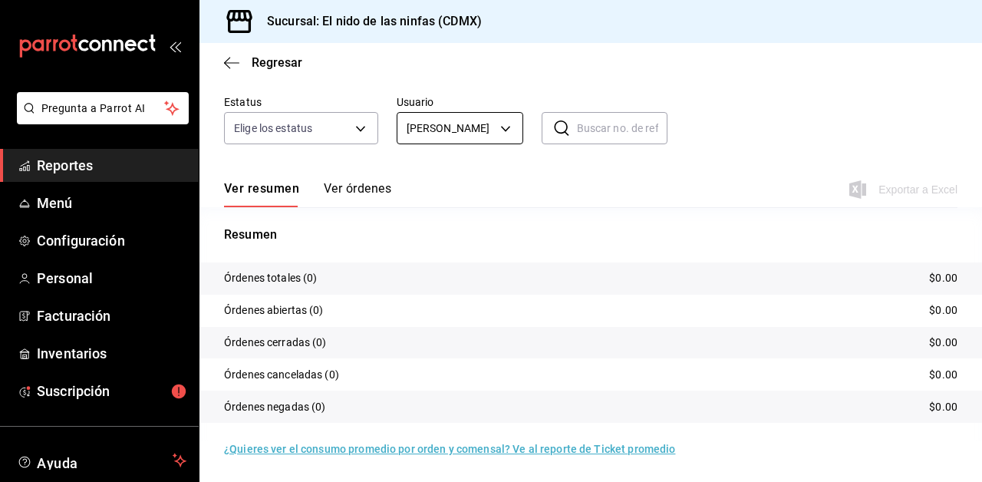
click at [493, 131] on body "Pregunta a Parrot AI Reportes Menú Configuración Personal Facturación Inventari…" at bounding box center [491, 241] width 982 height 482
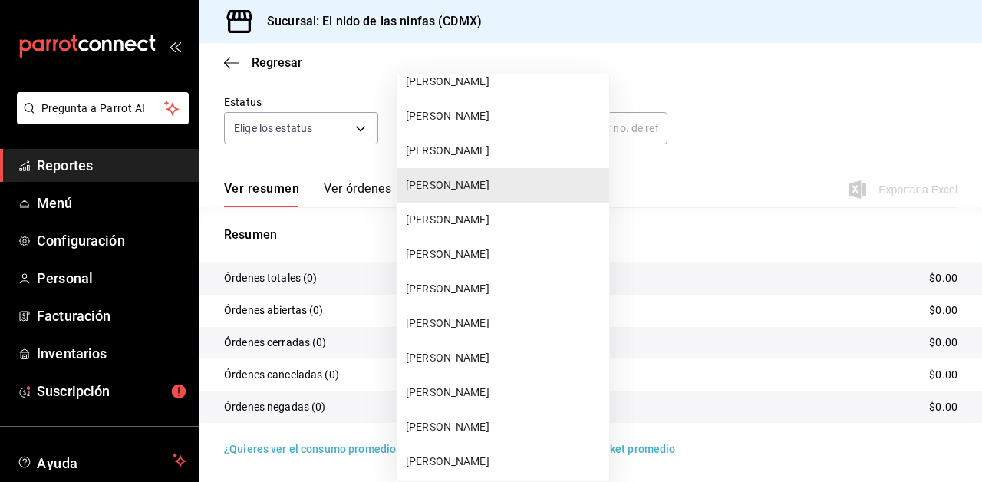
scroll to position [314, 0]
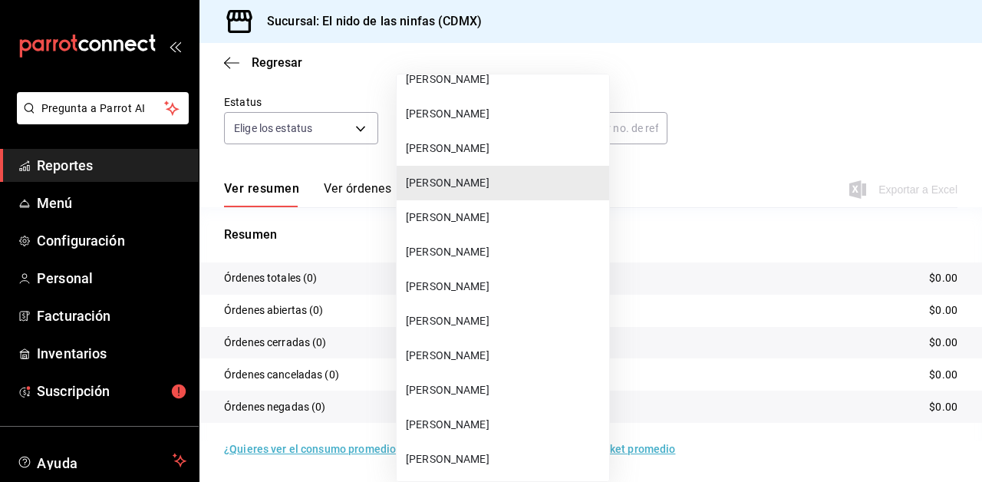
click at [488, 288] on span "[PERSON_NAME]" at bounding box center [504, 286] width 197 height 16
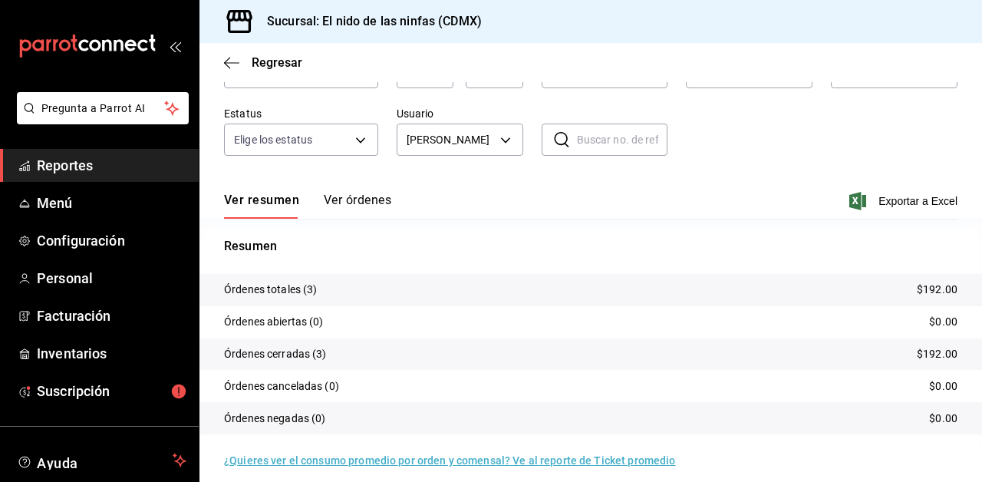
scroll to position [120, 0]
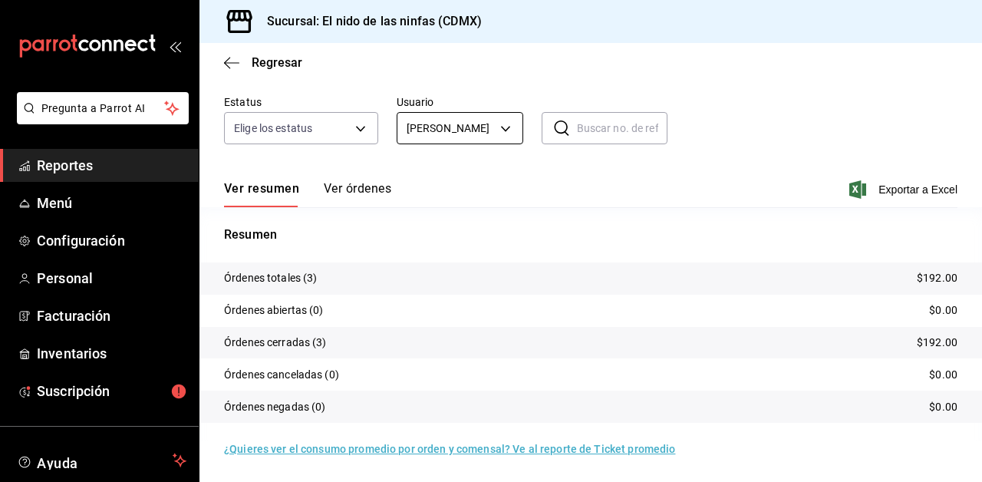
click at [481, 142] on body "Pregunta a Parrot AI Reportes Menú Configuración Personal Facturación Inventari…" at bounding box center [491, 241] width 982 height 482
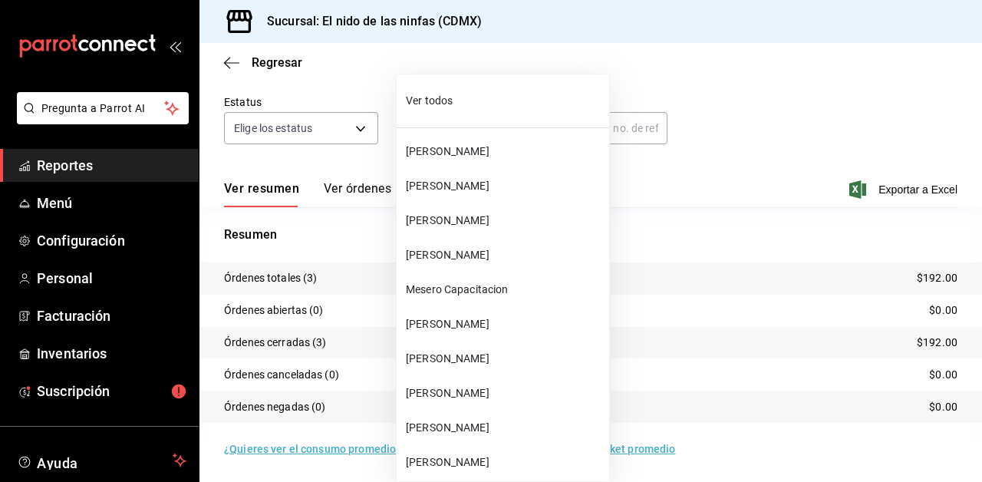
scroll to position [322, 0]
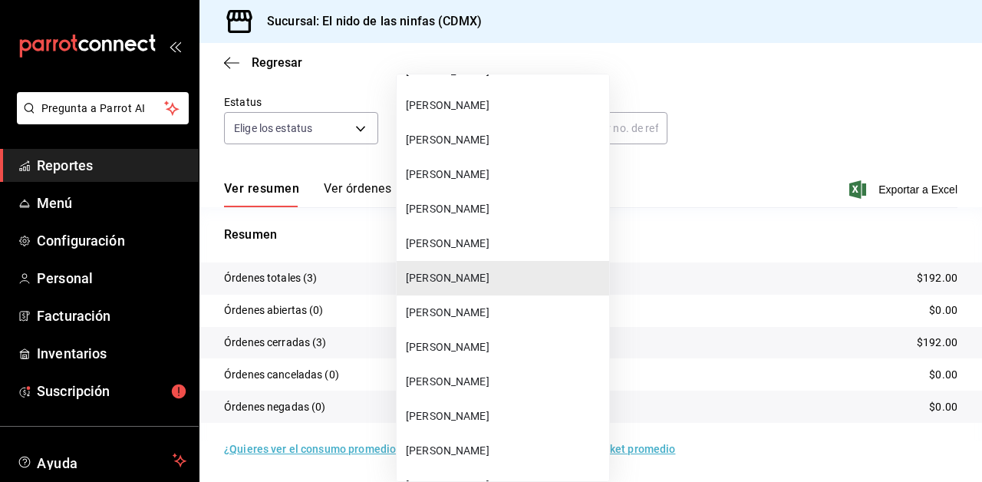
click at [485, 349] on span "[PERSON_NAME]" at bounding box center [504, 347] width 197 height 16
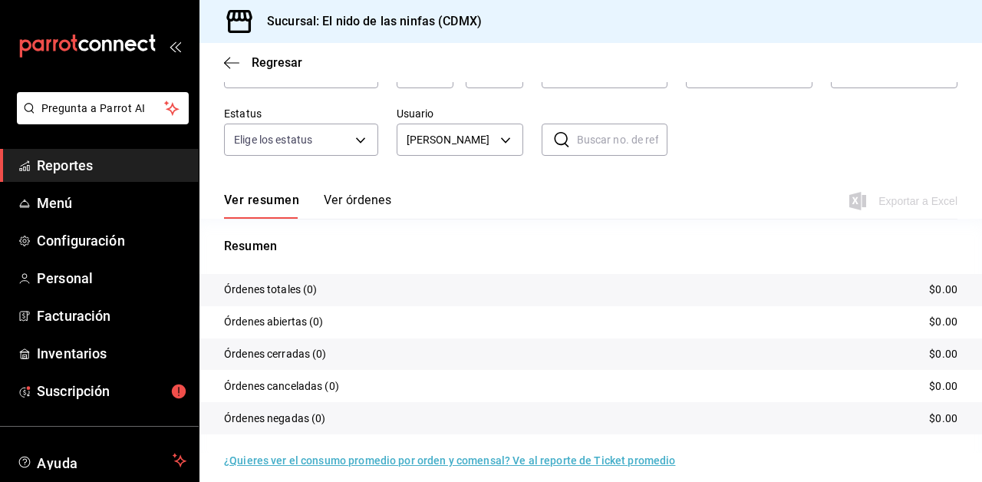
scroll to position [120, 0]
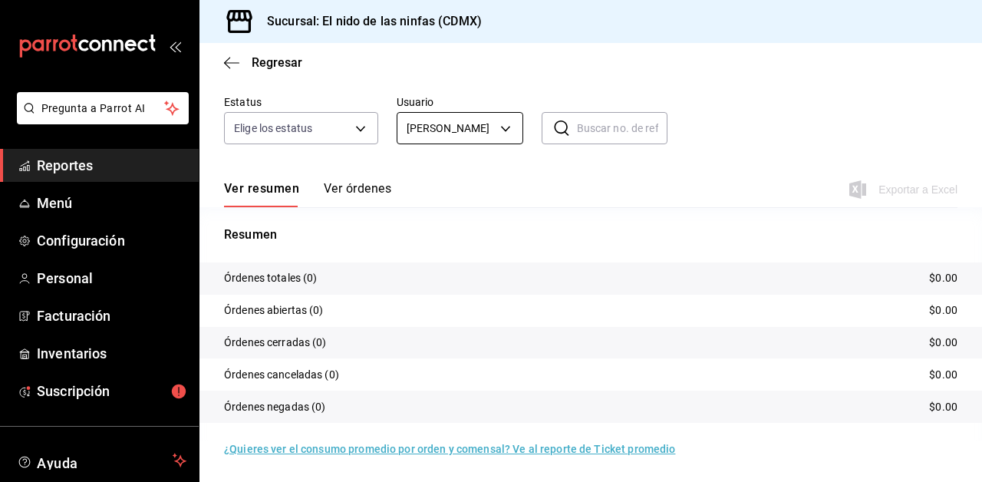
click at [463, 125] on body "Pregunta a Parrot AI Reportes Menú Configuración Personal Facturación Inventari…" at bounding box center [491, 241] width 982 height 482
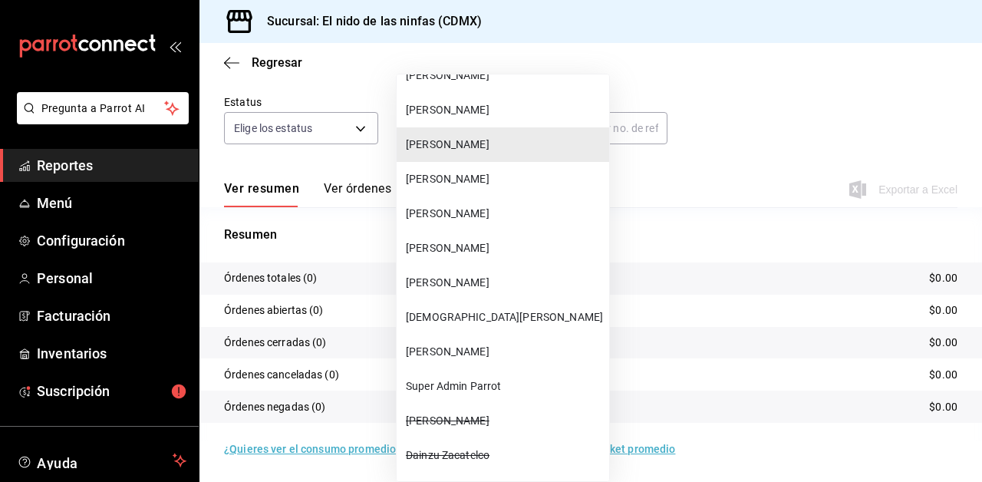
scroll to position [527, 0]
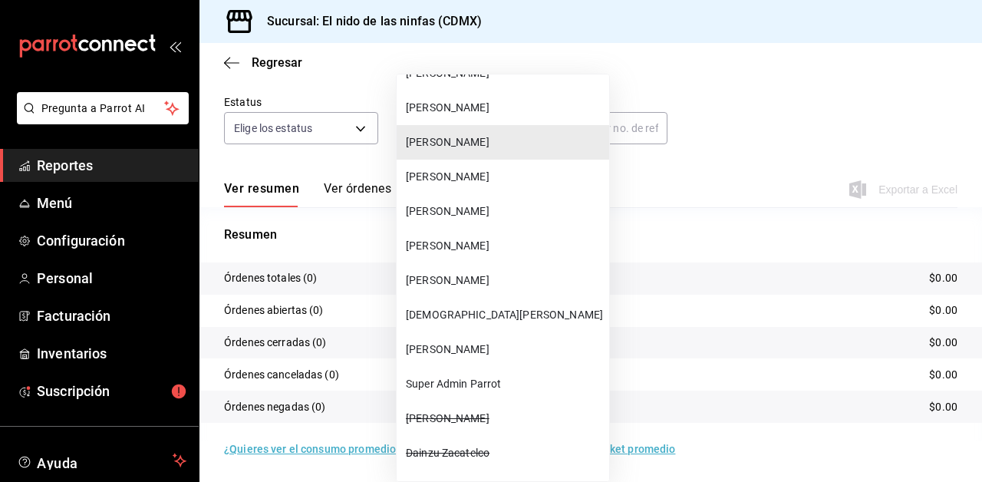
click at [467, 206] on span "[PERSON_NAME]" at bounding box center [504, 211] width 197 height 16
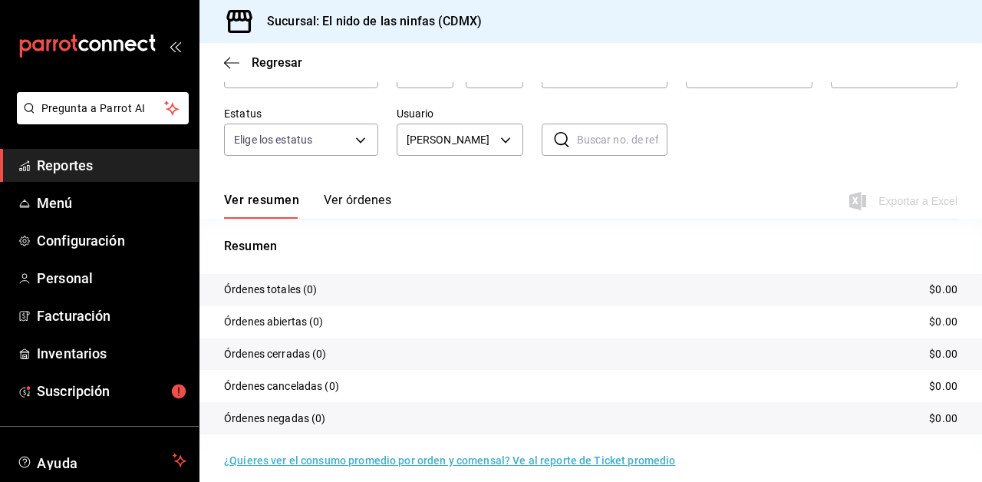
scroll to position [120, 0]
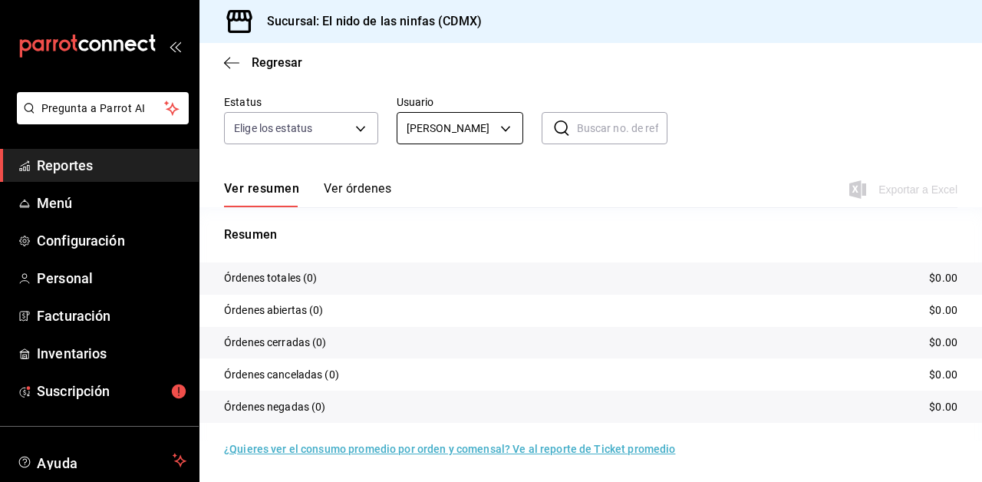
click at [486, 127] on body "Pregunta a Parrot AI Reportes Menú Configuración Personal Facturación Inventari…" at bounding box center [491, 241] width 982 height 482
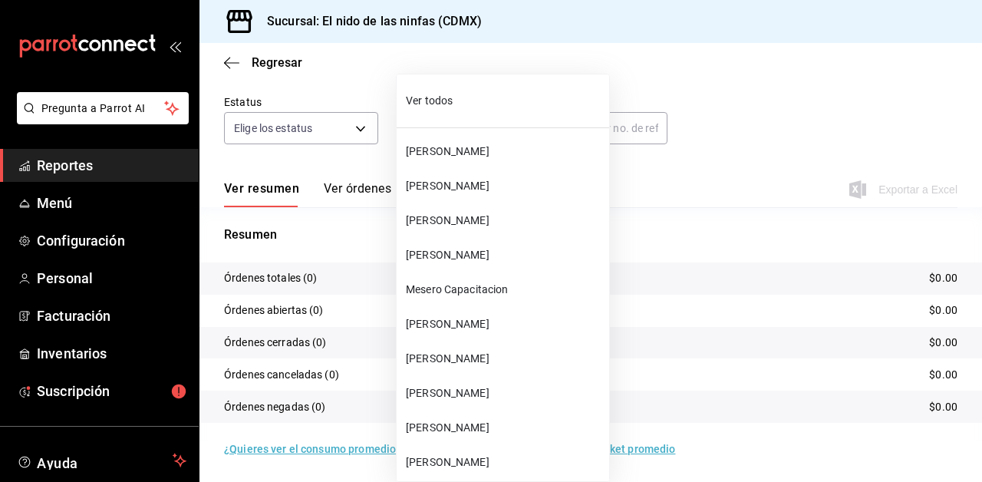
scroll to position [460, 0]
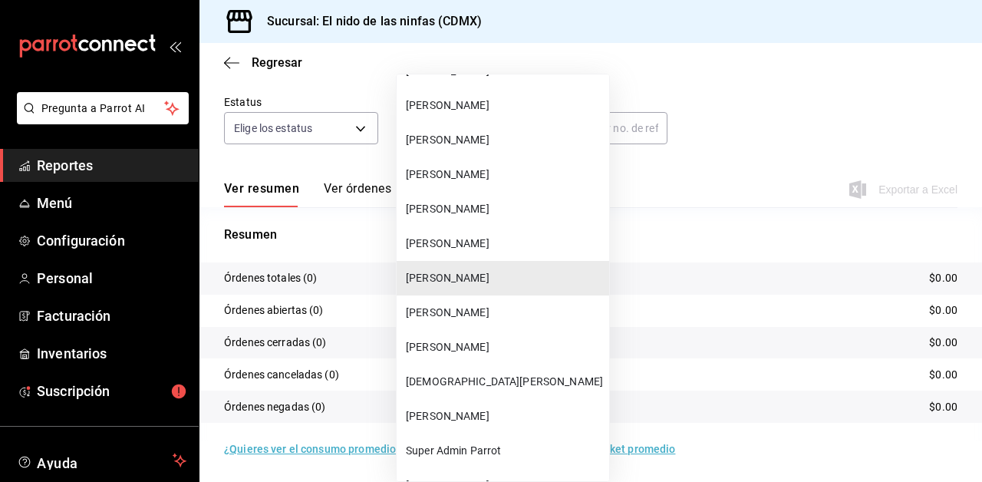
click at [483, 321] on li "[PERSON_NAME]" at bounding box center [503, 312] width 212 height 35
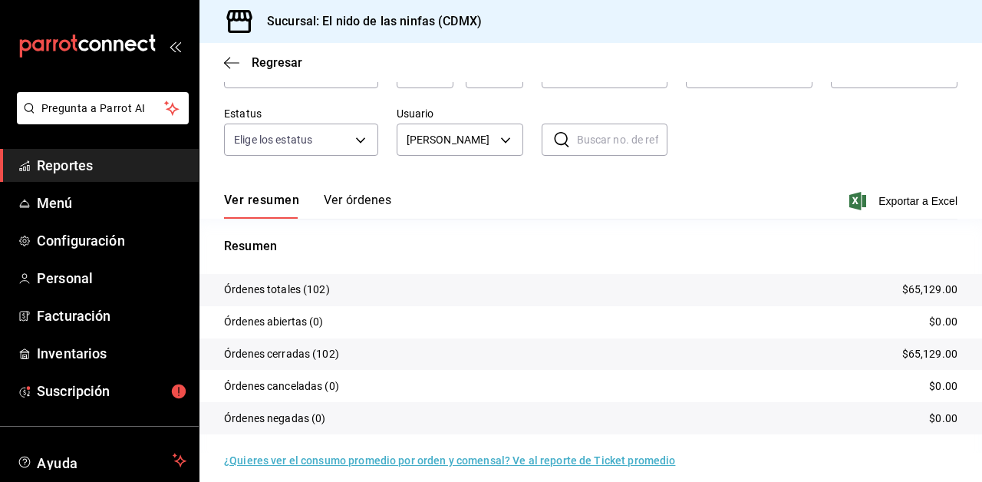
scroll to position [120, 0]
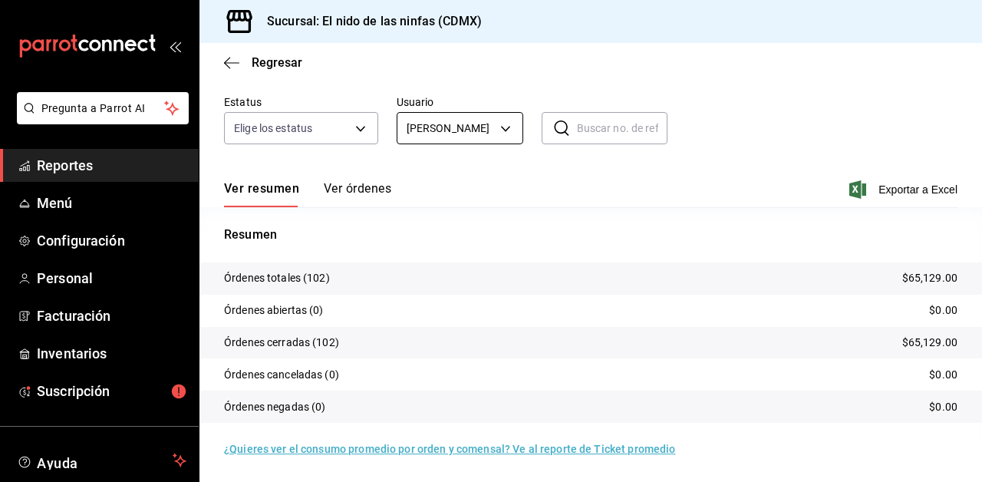
click at [506, 138] on body "Pregunta a Parrot AI Reportes Menú Configuración Personal Facturación Inventari…" at bounding box center [491, 241] width 982 height 482
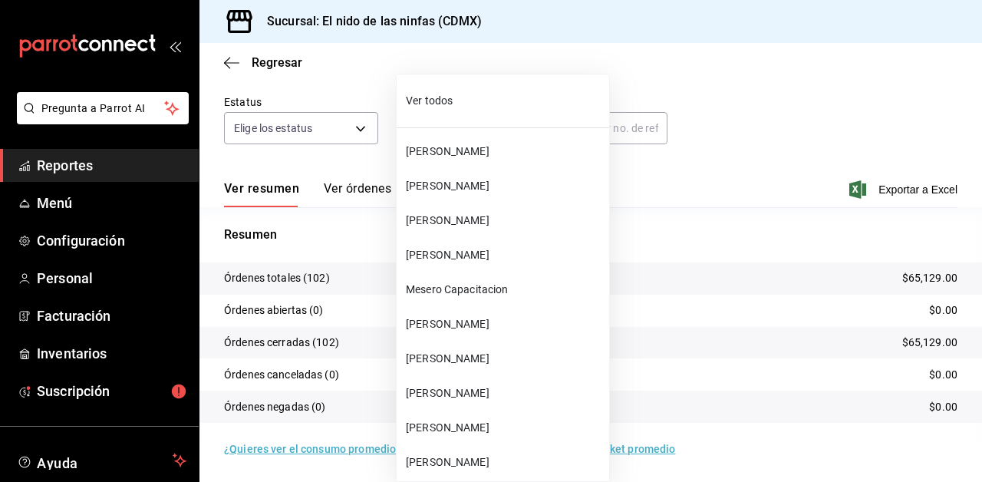
scroll to position [495, 0]
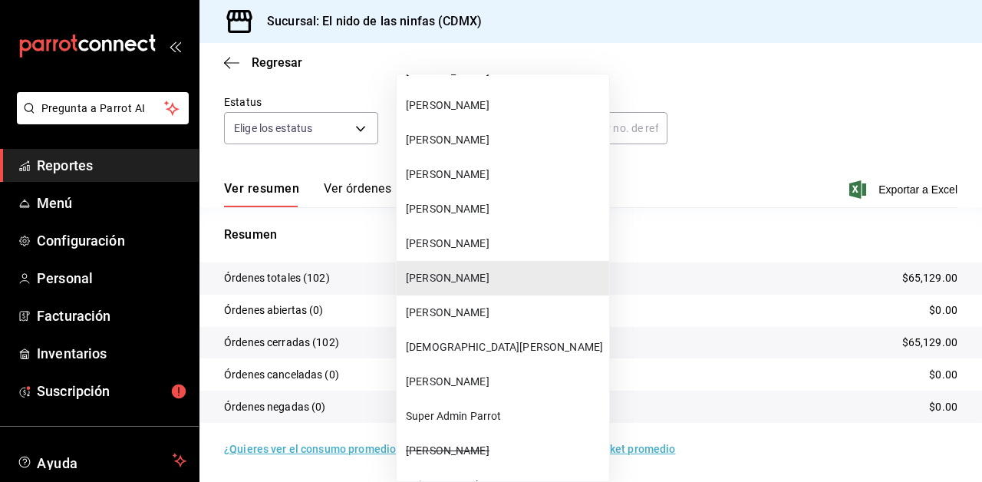
click at [444, 309] on span "[PERSON_NAME]" at bounding box center [504, 313] width 197 height 16
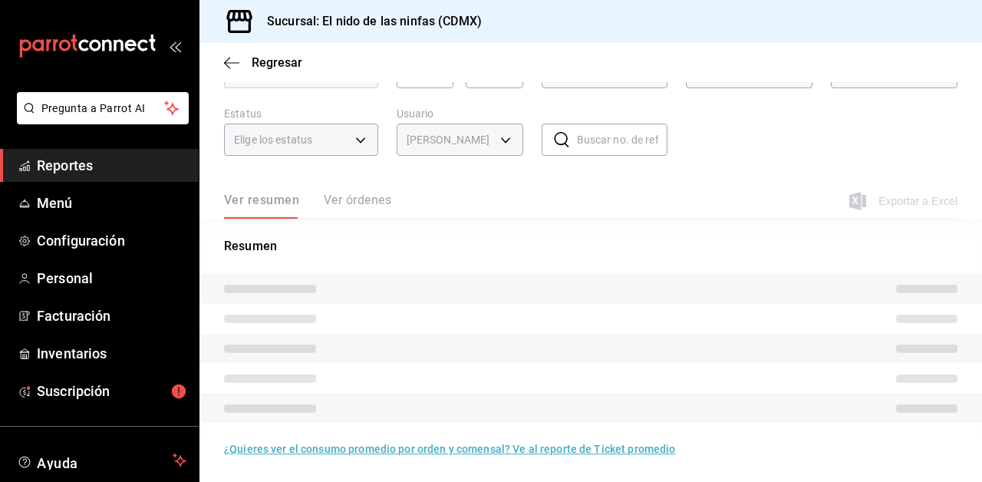
scroll to position [120, 0]
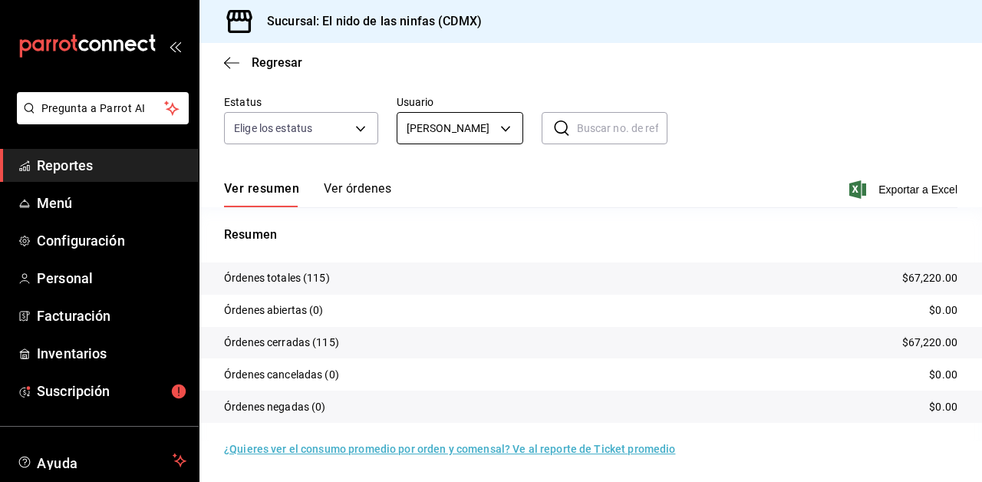
click at [489, 127] on body "Pregunta a Parrot AI Reportes Menú Configuración Personal Facturación Inventari…" at bounding box center [491, 241] width 982 height 482
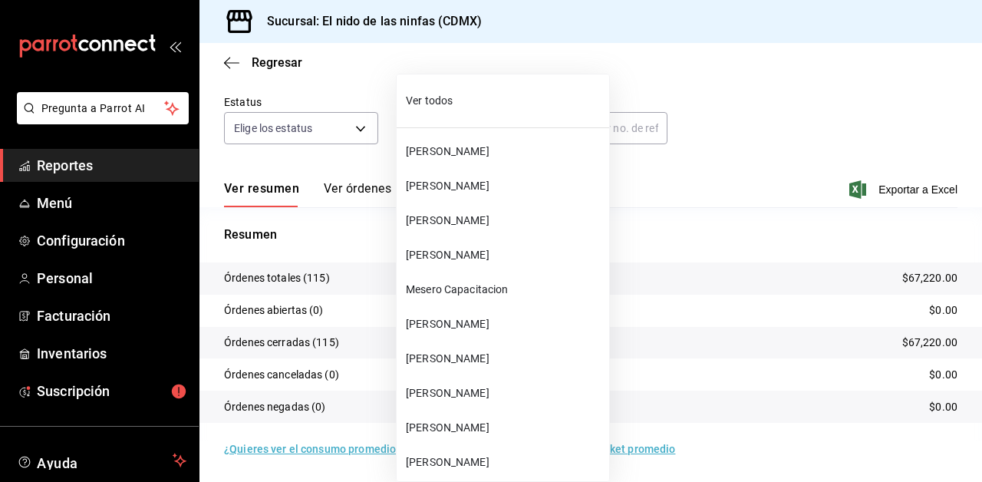
scroll to position [529, 0]
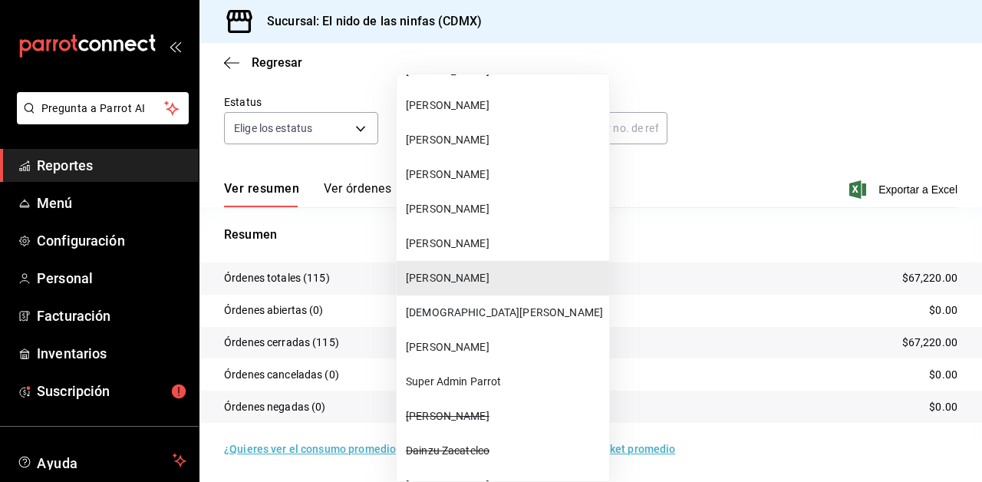
click at [489, 347] on span "[PERSON_NAME]" at bounding box center [504, 347] width 197 height 16
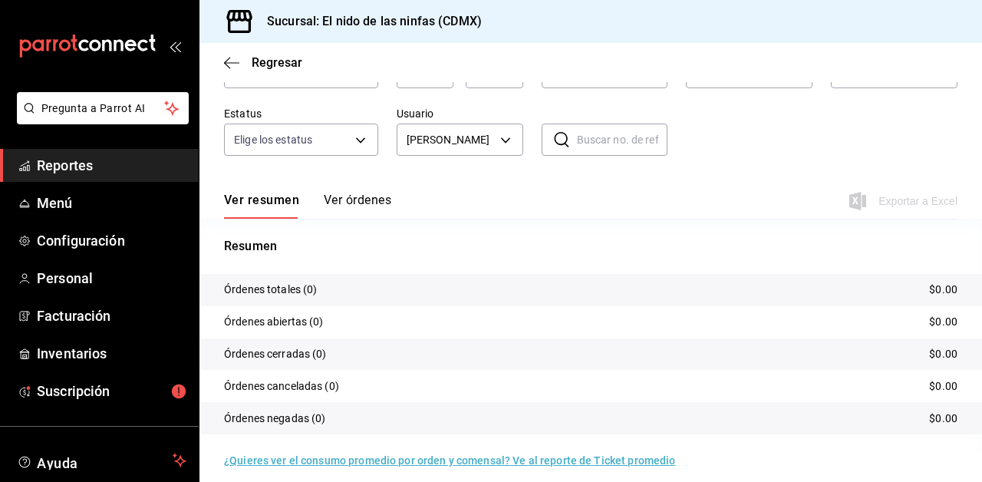
scroll to position [120, 0]
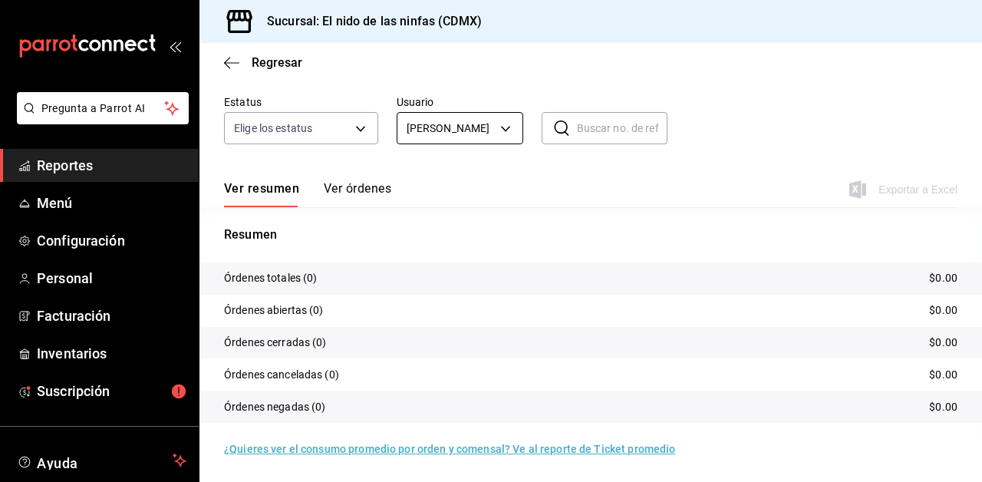
click at [492, 130] on body "Pregunta a Parrot AI Reportes Menú Configuración Personal Facturación Inventari…" at bounding box center [491, 241] width 982 height 482
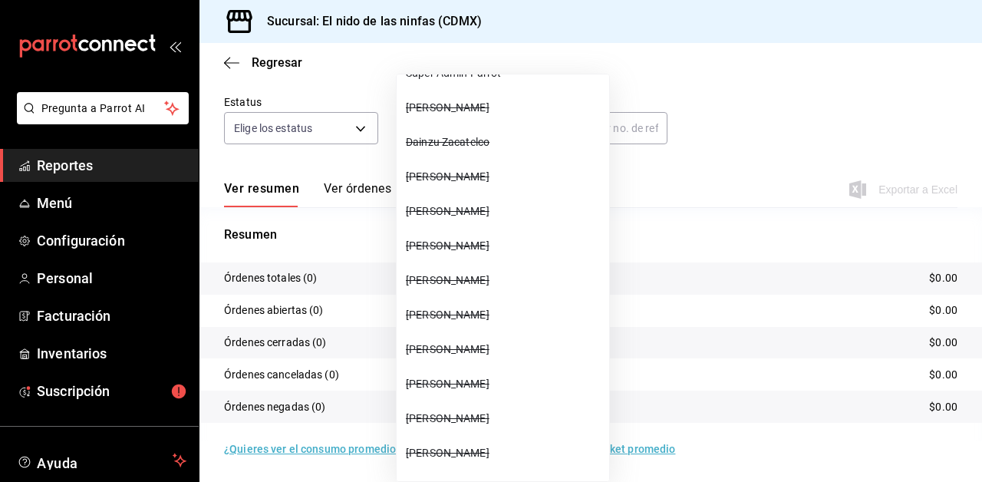
scroll to position [974, 0]
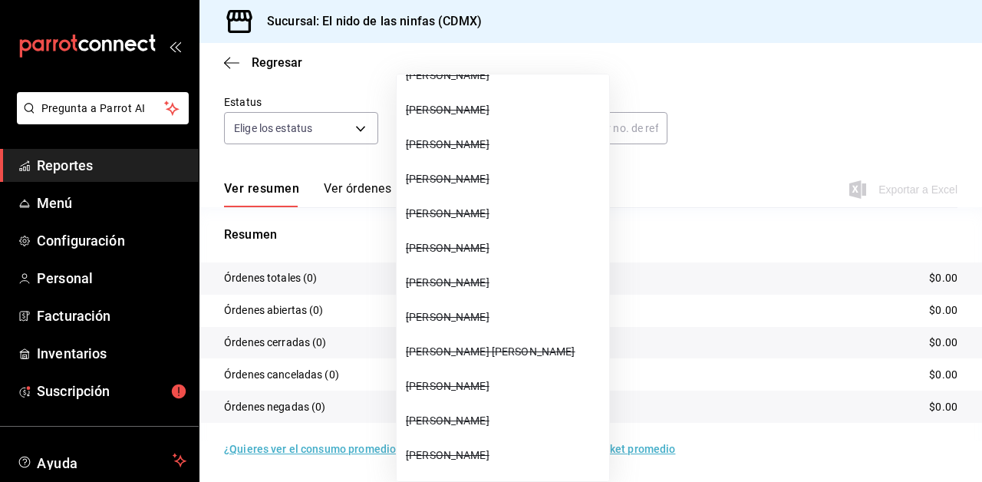
click at [719, 221] on div at bounding box center [491, 241] width 982 height 482
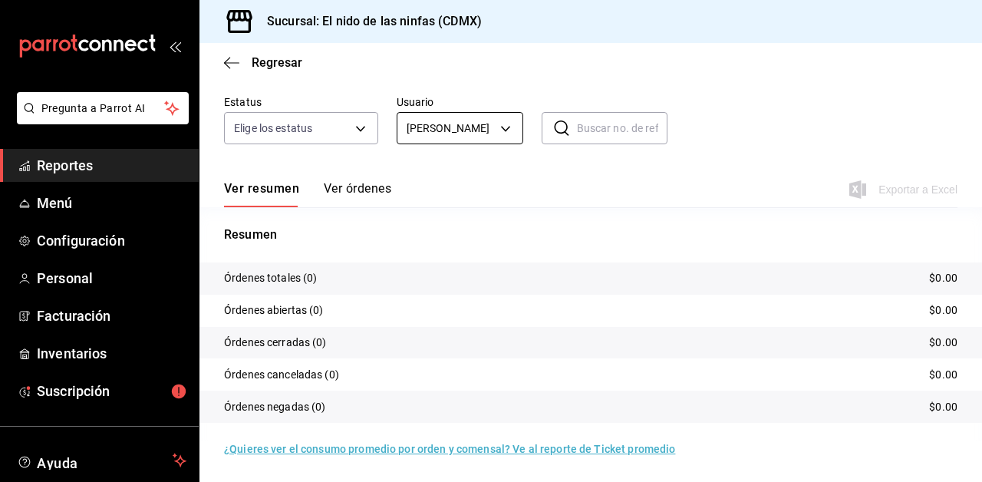
click at [489, 124] on body "Pregunta a Parrot AI Reportes Menú Configuración Personal Facturación Inventari…" at bounding box center [491, 241] width 982 height 482
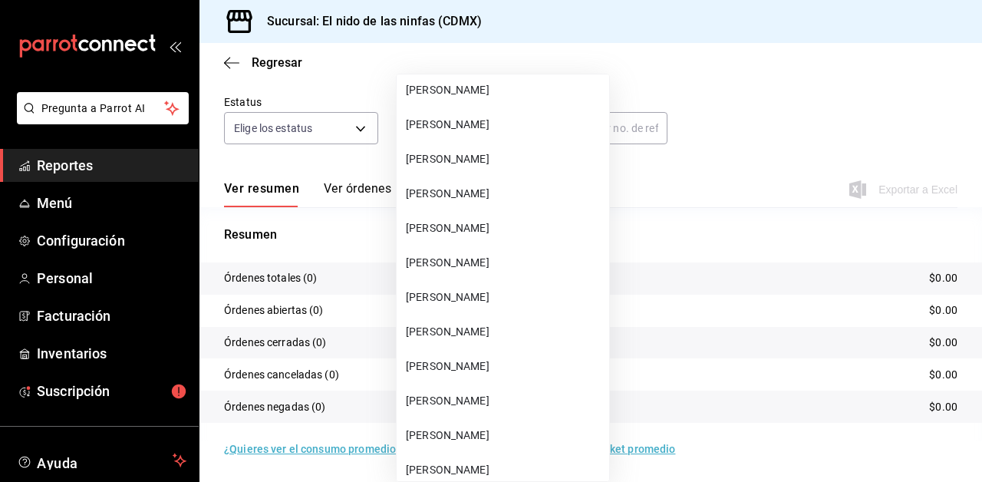
scroll to position [0, 0]
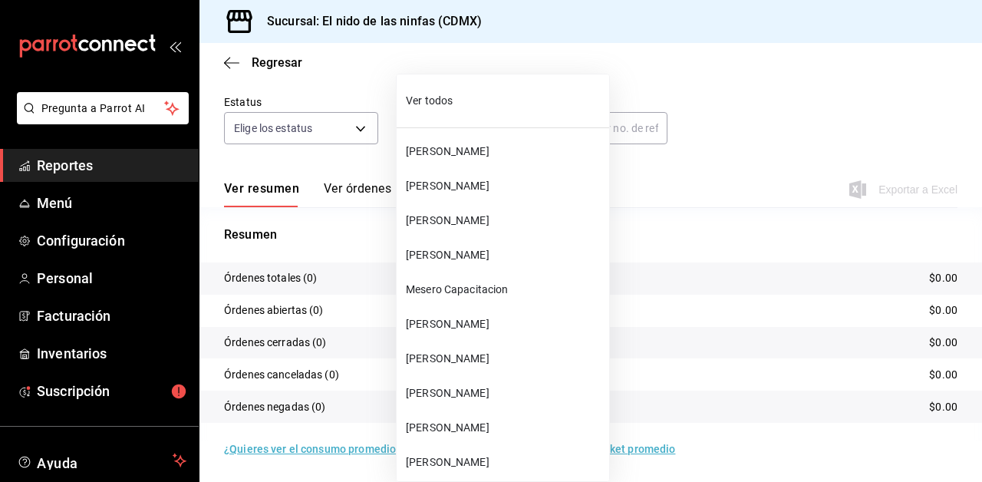
click at [473, 113] on li "Ver todos" at bounding box center [503, 101] width 212 height 41
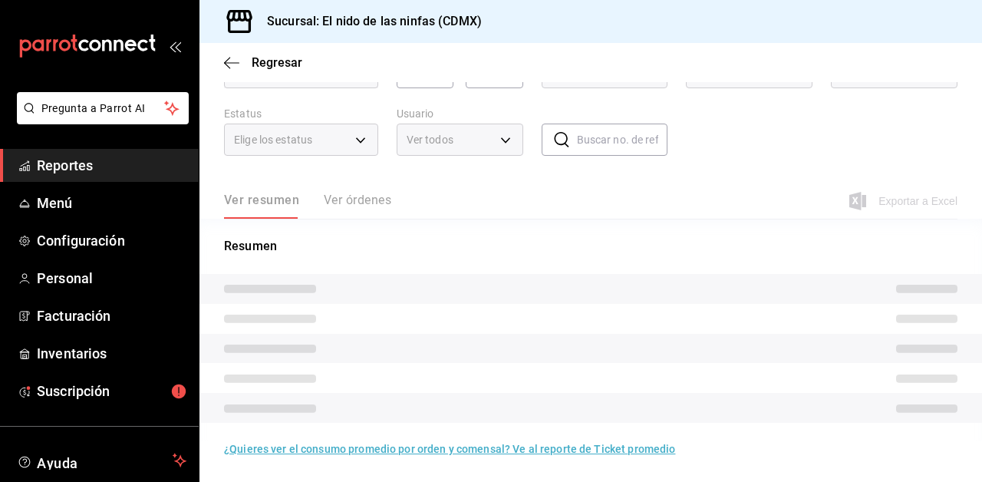
type input "ALL"
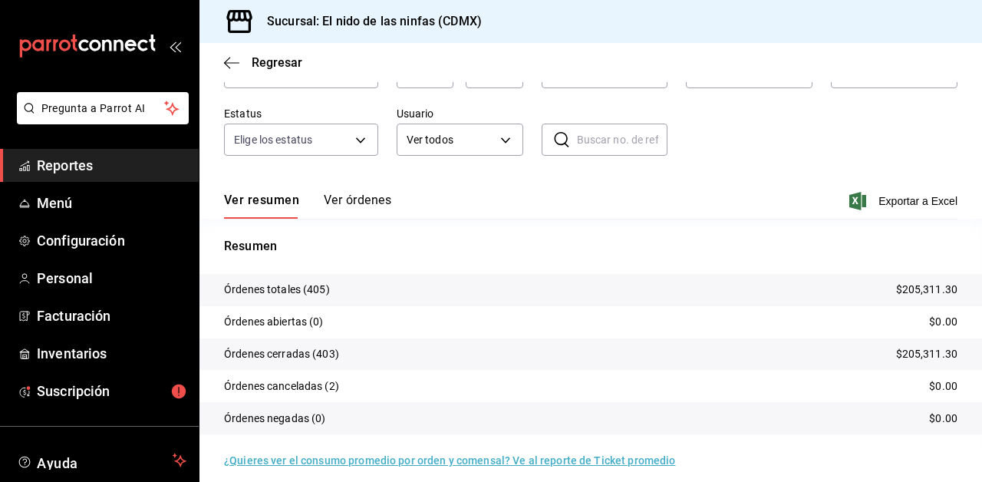
scroll to position [120, 0]
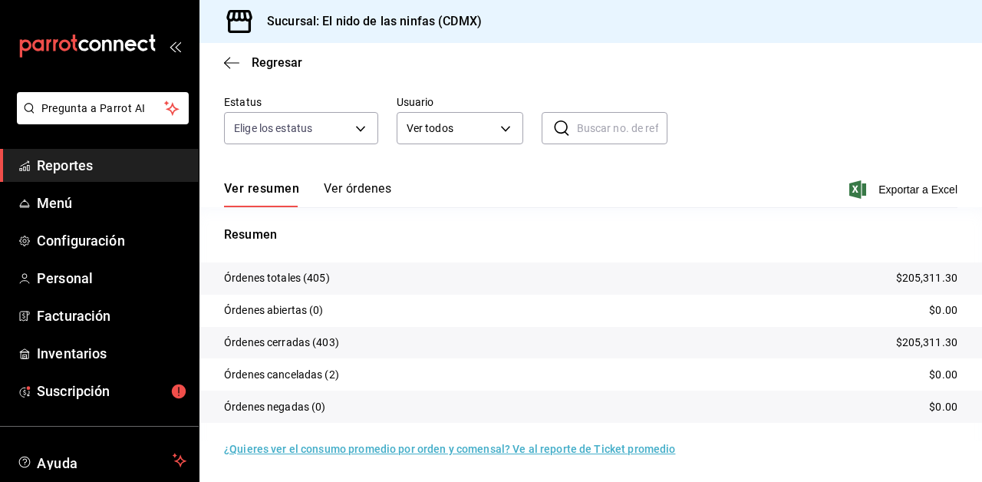
click at [238, 166] on div "Ver resumen Ver órdenes Exportar a Excel" at bounding box center [590, 185] width 733 height 44
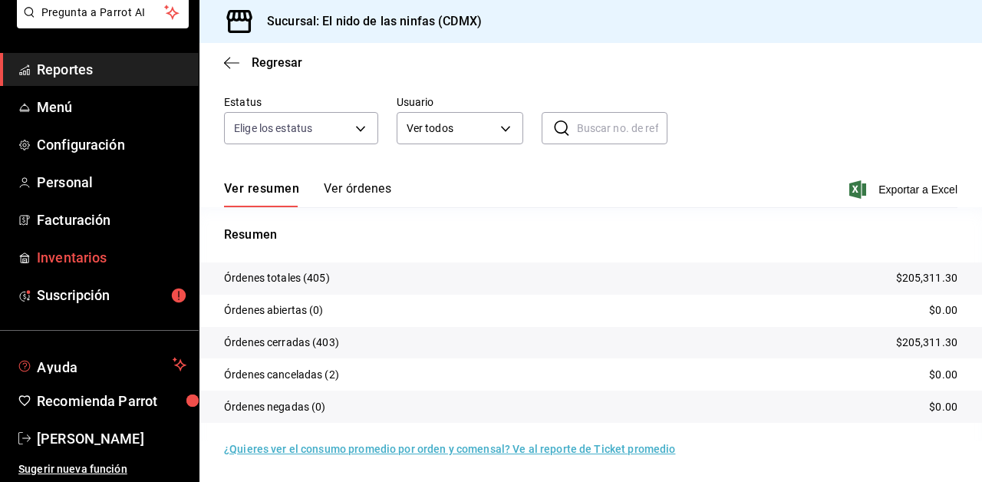
scroll to position [97, 0]
click at [110, 228] on span "Facturación" at bounding box center [112, 219] width 150 height 21
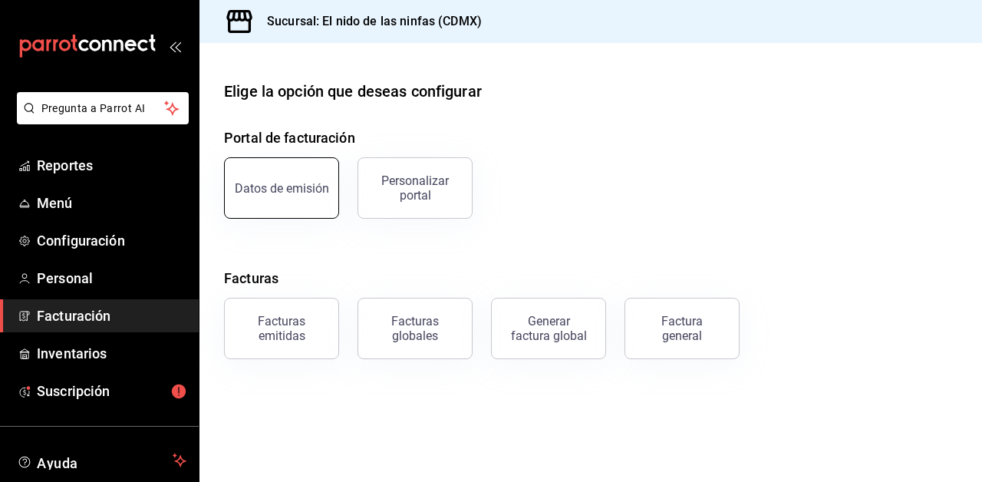
click at [298, 191] on div "Datos de emisión" at bounding box center [282, 188] width 94 height 15
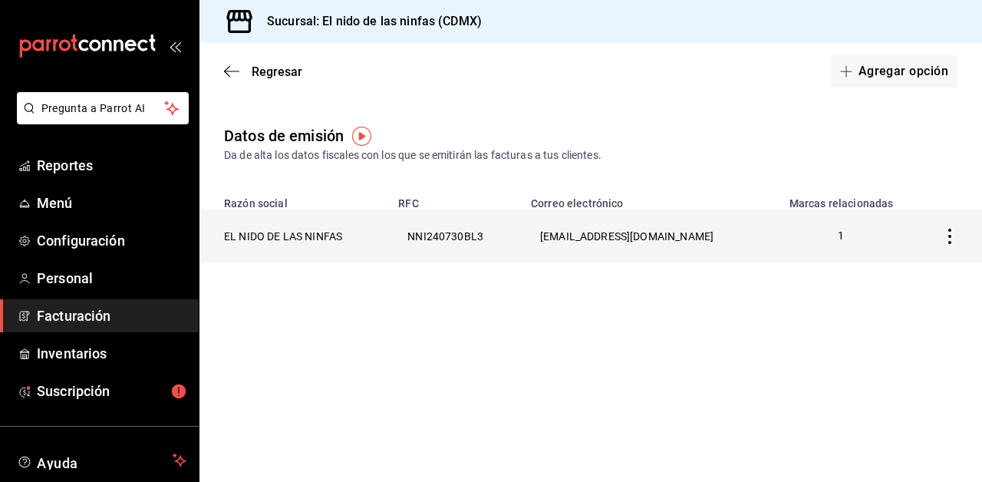
click at [753, 226] on th "[EMAIL_ADDRESS][DOMAIN_NAME]" at bounding box center [646, 235] width 248 height 53
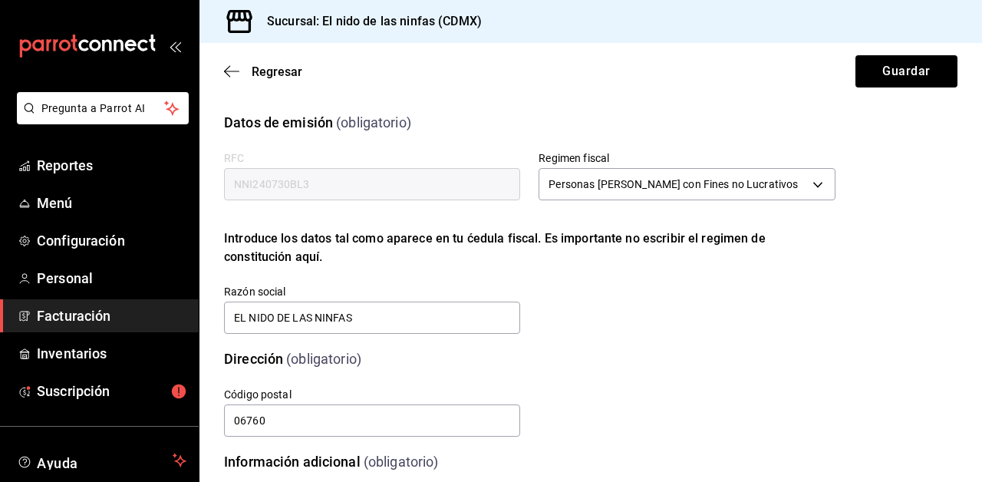
scroll to position [52, 0]
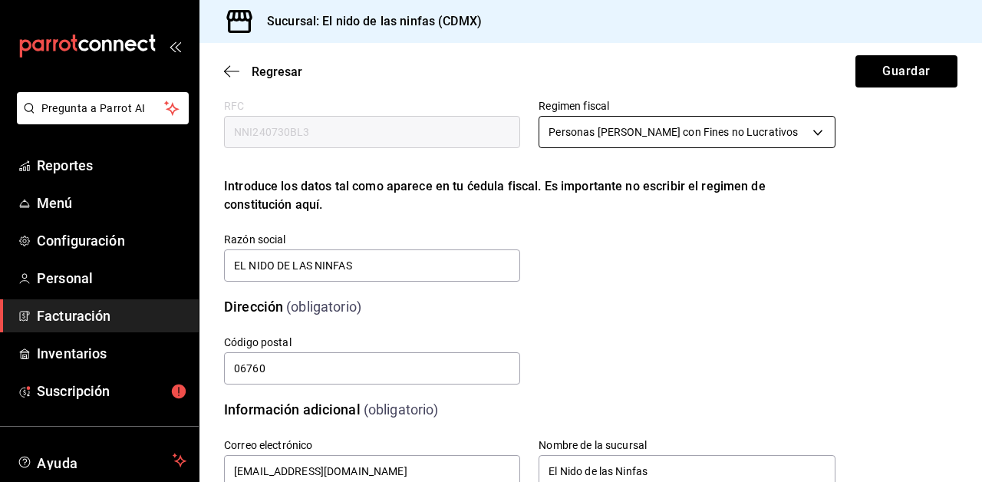
click at [813, 127] on body "Pregunta a Parrot AI Reportes Menú Configuración Personal Facturación Inventari…" at bounding box center [491, 241] width 982 height 482
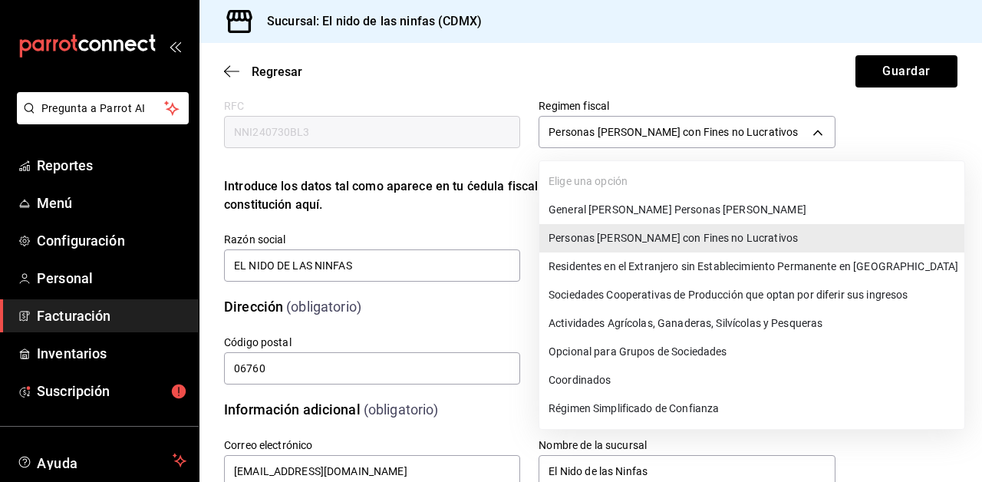
click at [713, 217] on li "General [PERSON_NAME] Personas [PERSON_NAME]" at bounding box center [751, 210] width 425 height 28
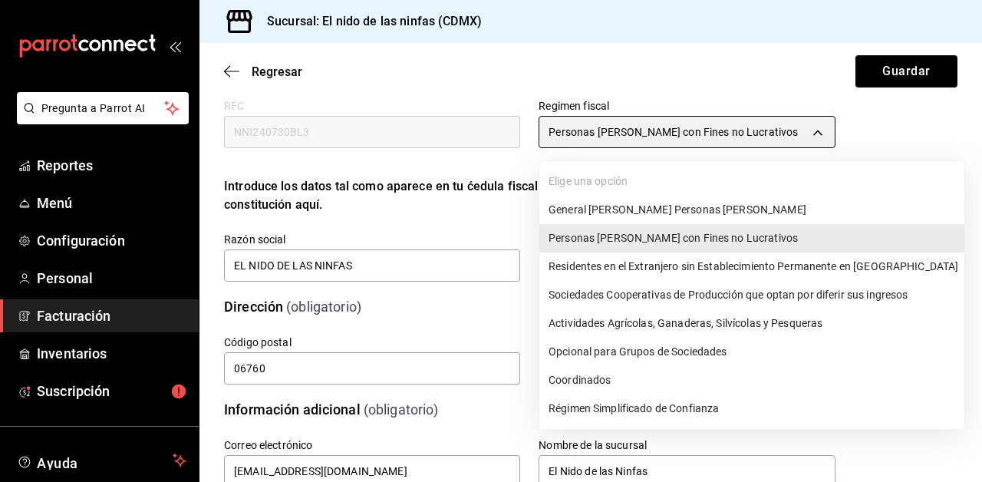
type input "601"
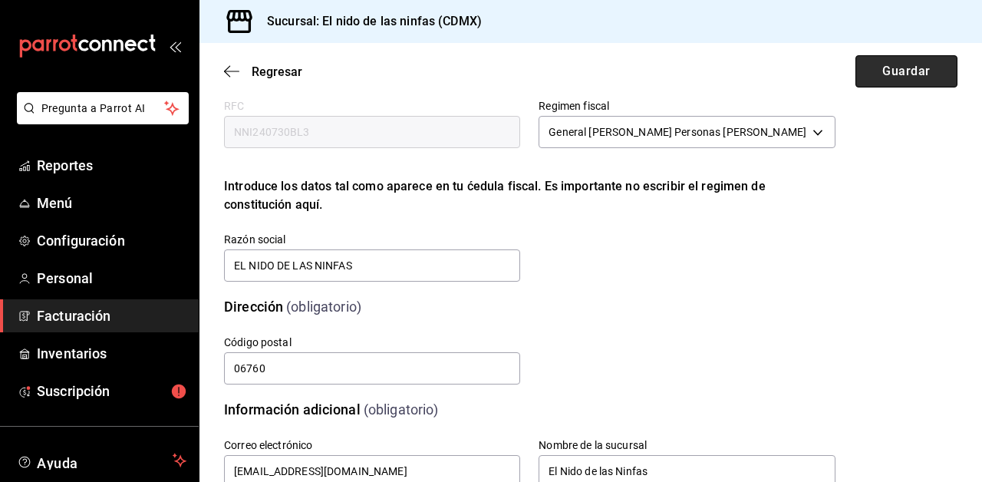
click at [909, 77] on button "Guardar" at bounding box center [906, 71] width 102 height 32
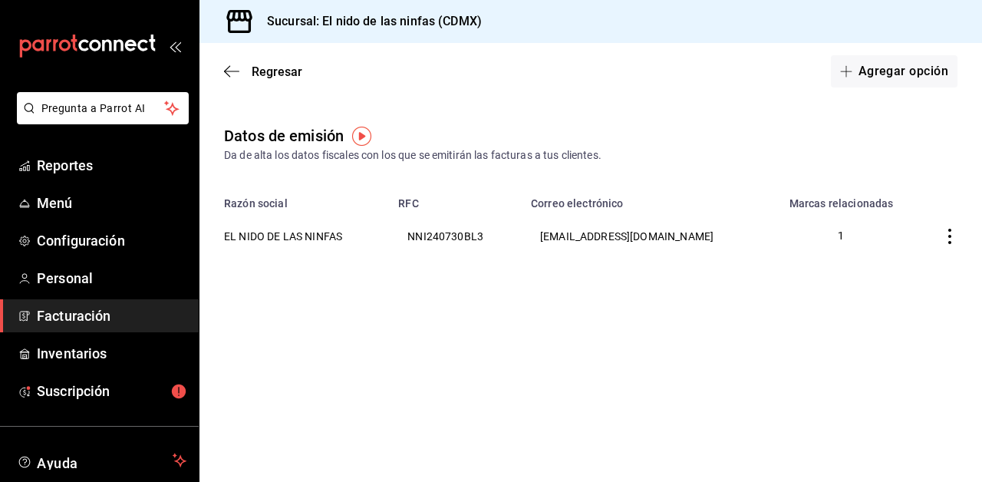
click at [73, 321] on span "Facturación" at bounding box center [112, 315] width 150 height 21
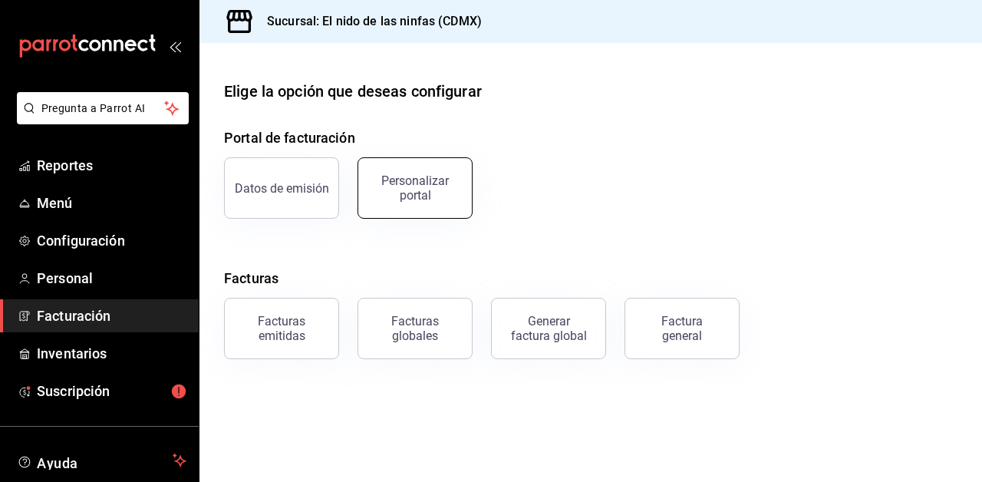
click at [390, 206] on button "Personalizar portal" at bounding box center [414, 187] width 115 height 61
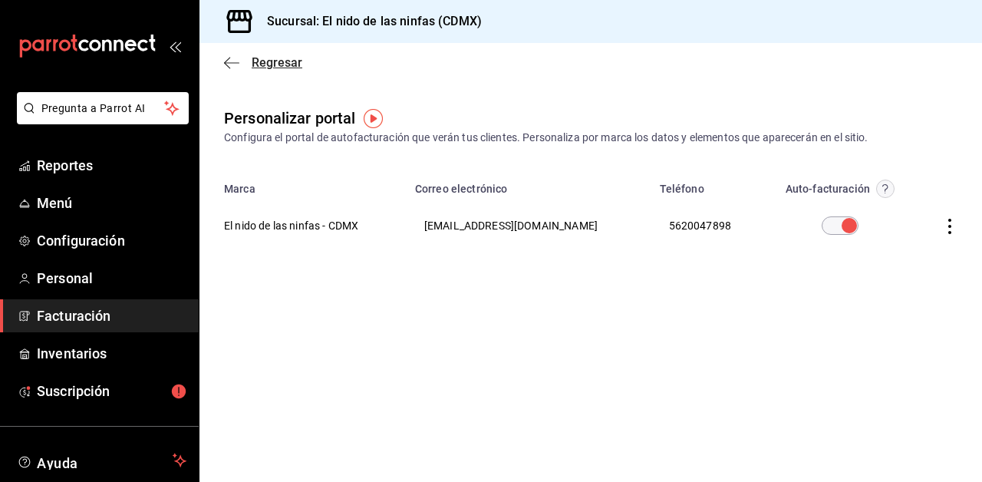
click at [233, 63] on icon "button" at bounding box center [231, 63] width 15 height 14
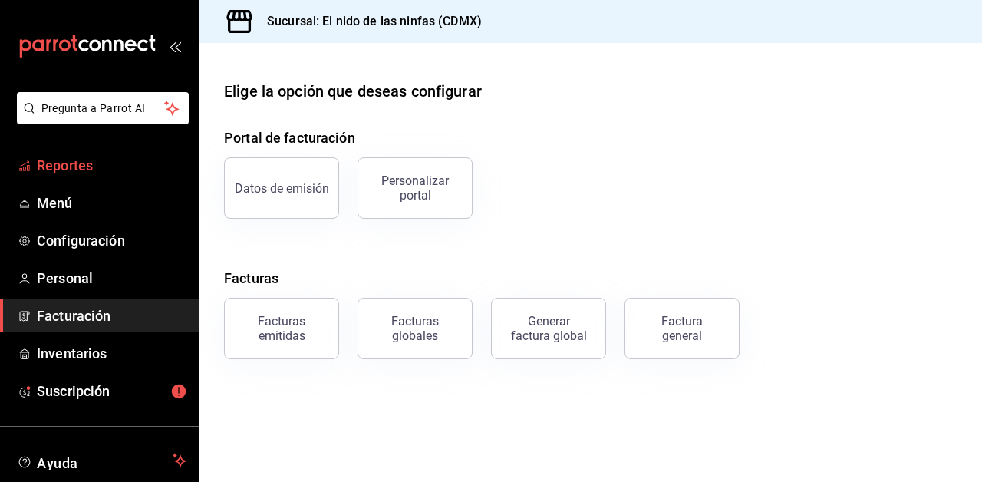
click at [64, 158] on span "Reportes" at bounding box center [112, 165] width 150 height 21
